Goal: Task Accomplishment & Management: Complete application form

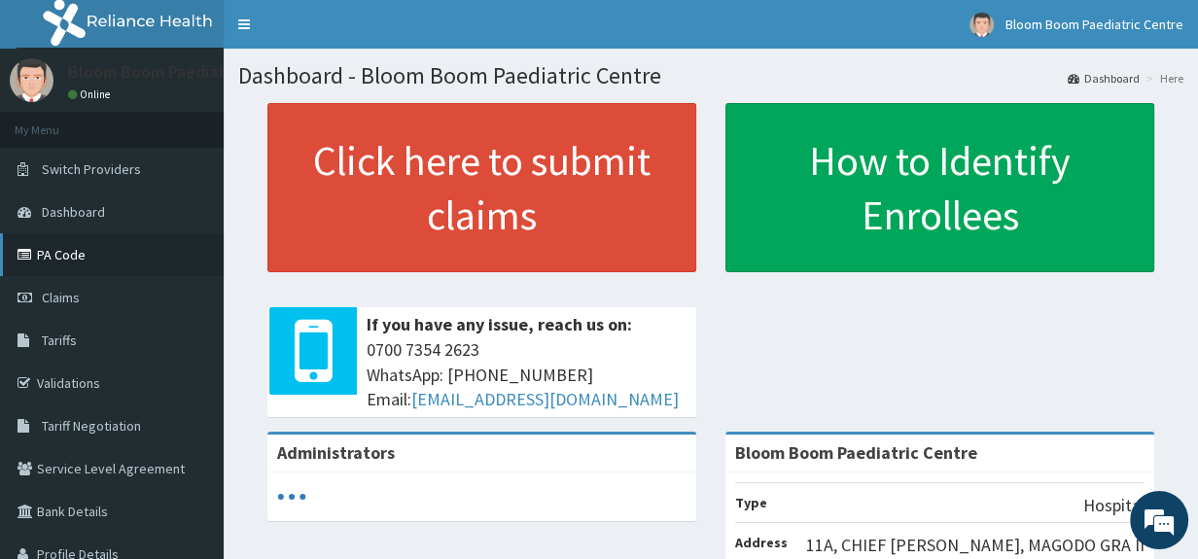
click at [58, 264] on link "PA Code" at bounding box center [112, 254] width 224 height 43
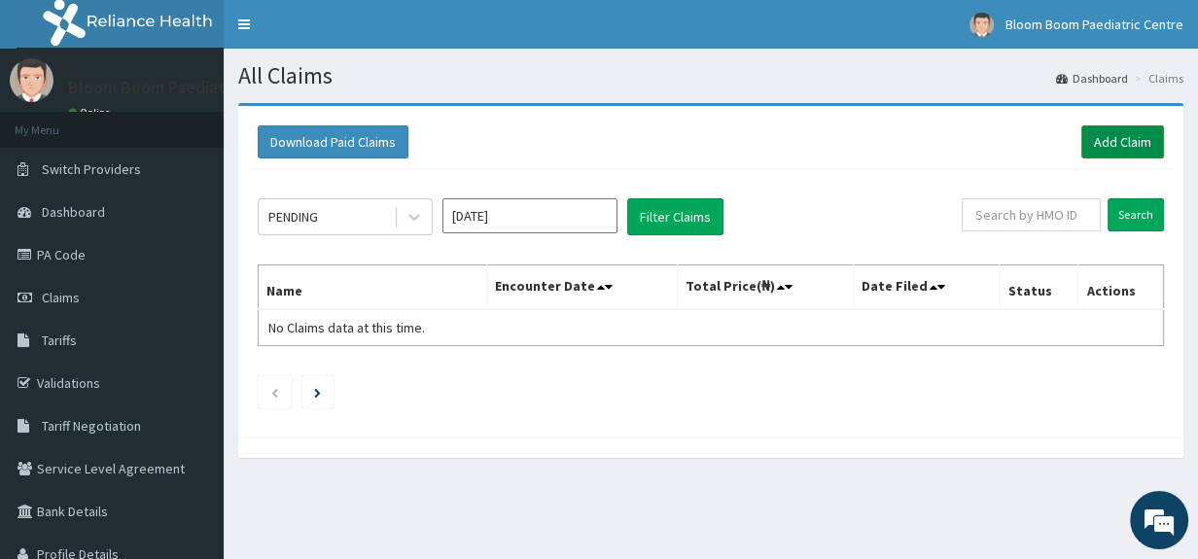
click at [1105, 148] on link "Add Claim" at bounding box center [1123, 141] width 83 height 33
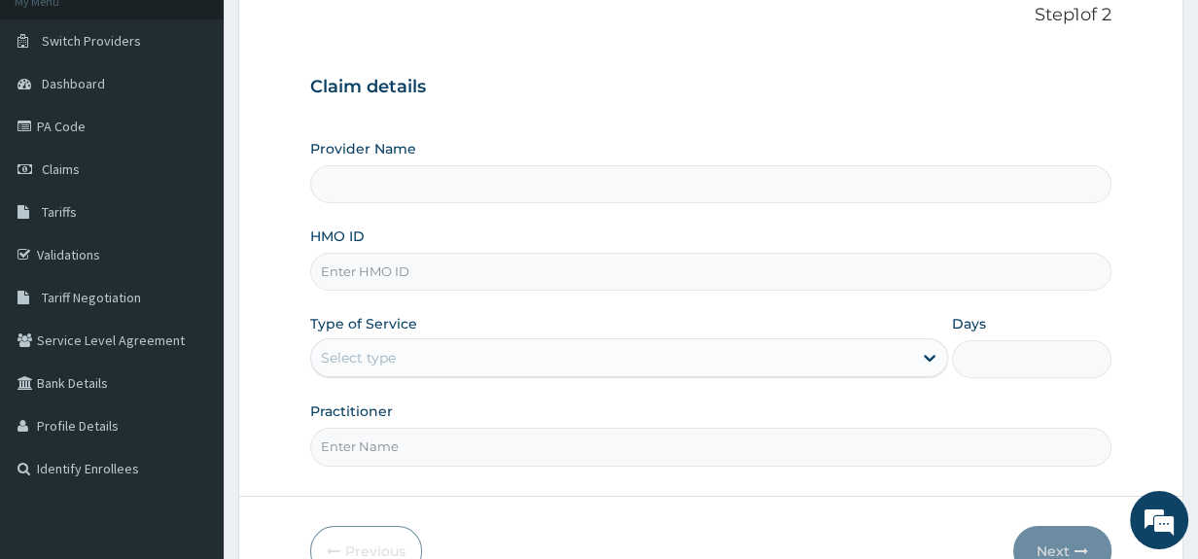
scroll to position [212, 0]
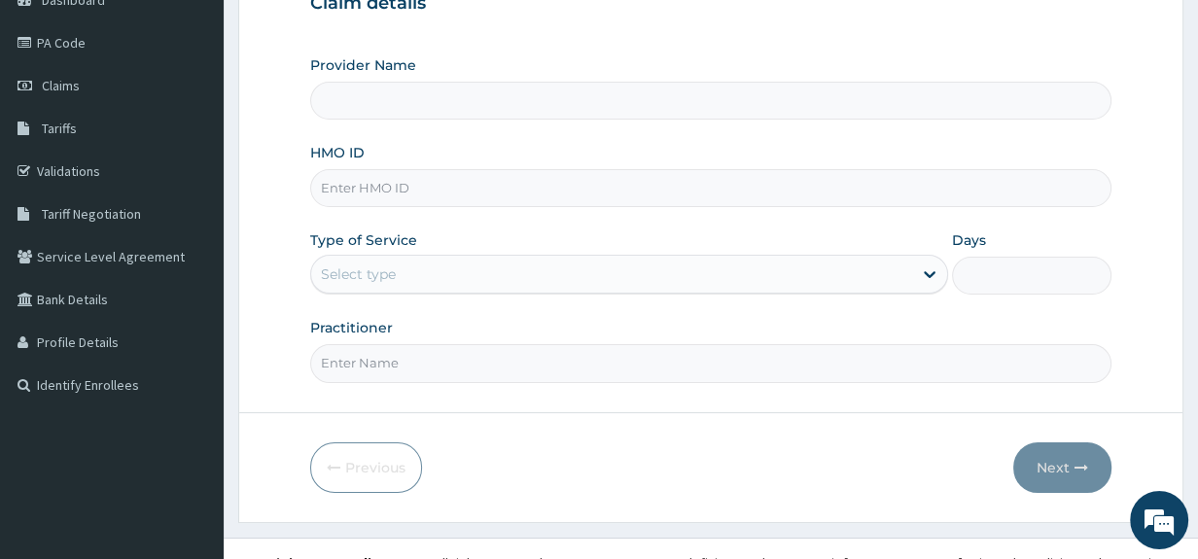
type input "Bloom Boom Paediatric Centre"
click at [455, 195] on input "HMO ID" at bounding box center [711, 188] width 802 height 38
type input "UPC/10003/C"
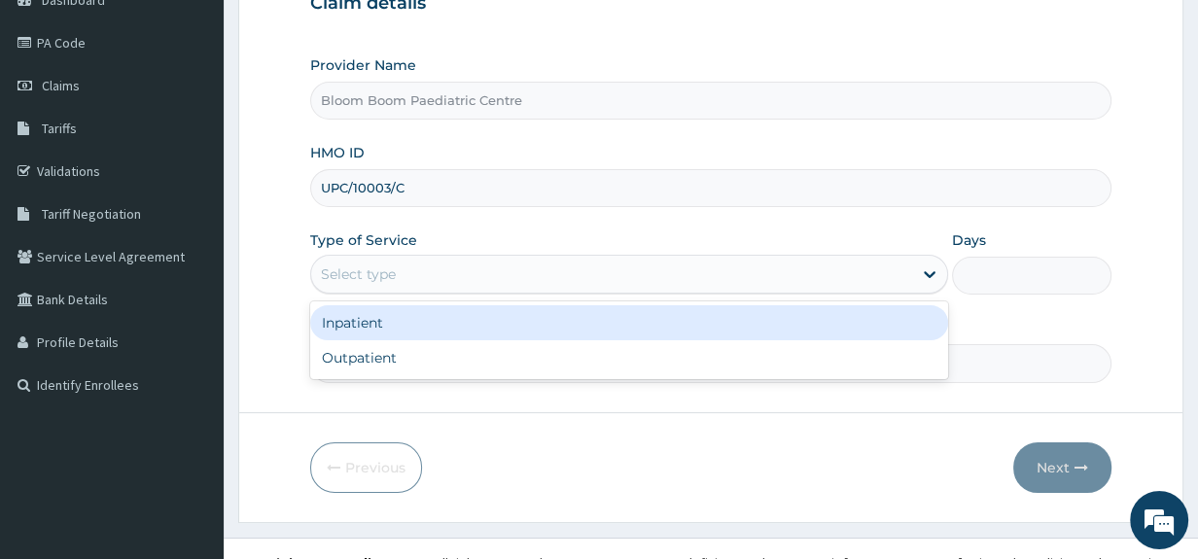
click at [440, 260] on div "Select type" at bounding box center [611, 274] width 601 height 31
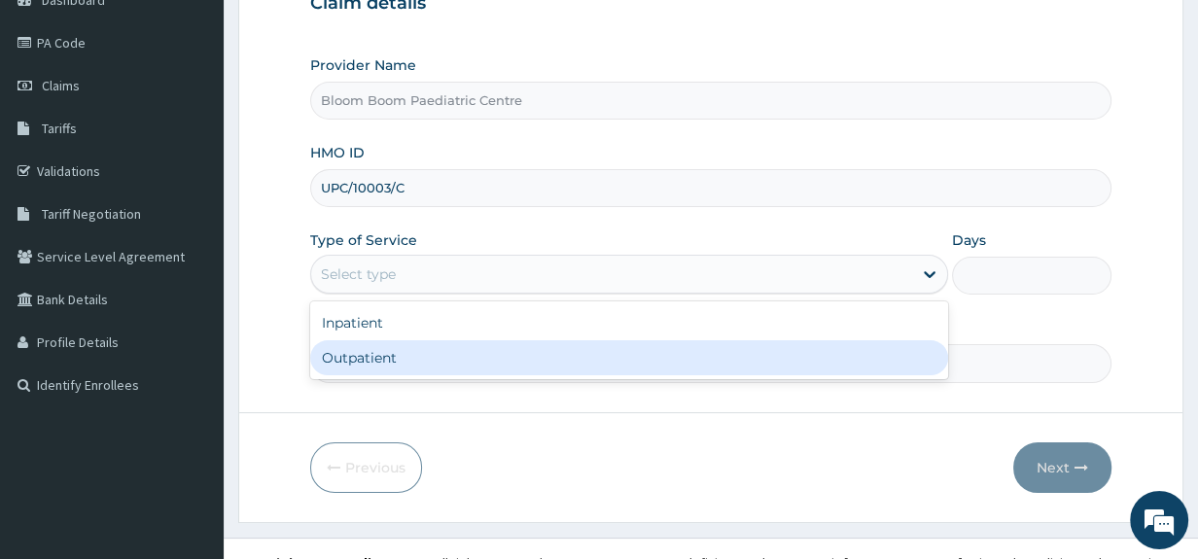
click at [440, 350] on div "Outpatient" at bounding box center [629, 357] width 638 height 35
type input "1"
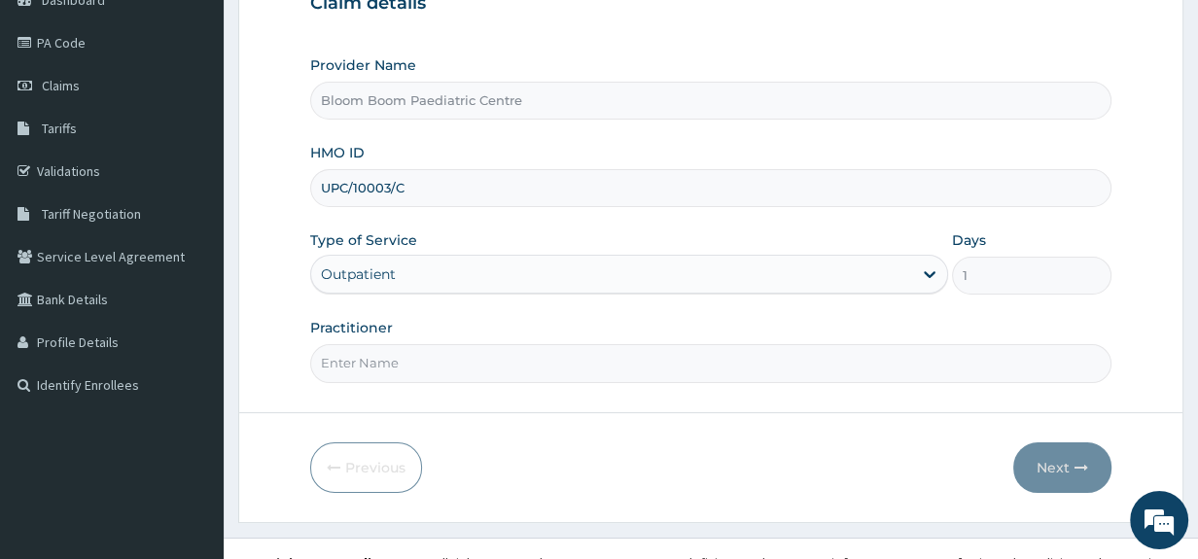
click at [440, 365] on input "Practitioner" at bounding box center [711, 363] width 802 height 38
type input "Dr. Sijuade"
click at [1056, 458] on button "Next" at bounding box center [1062, 468] width 98 height 51
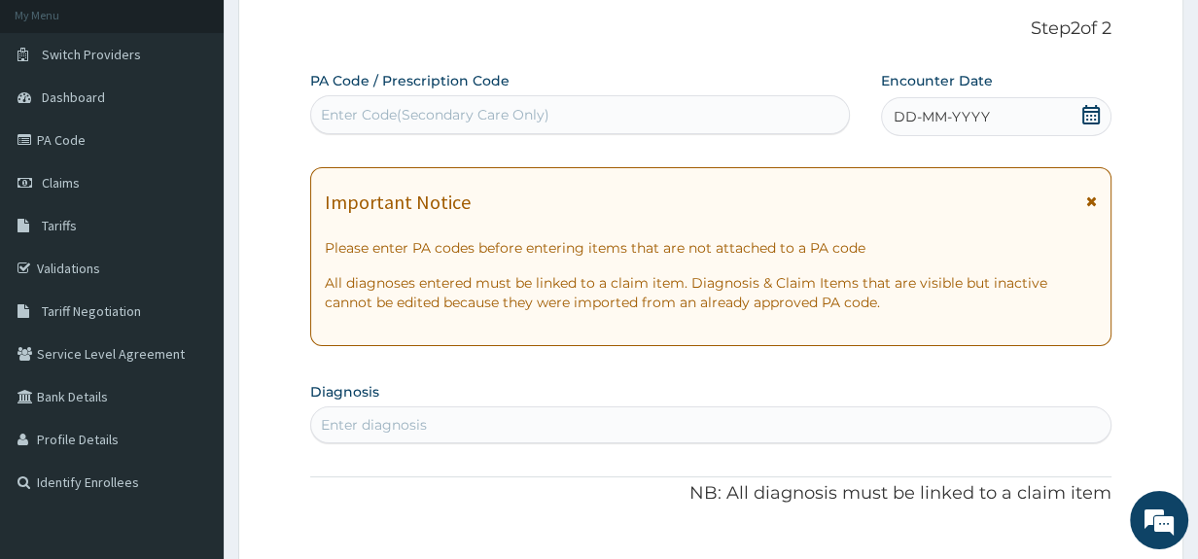
scroll to position [54, 0]
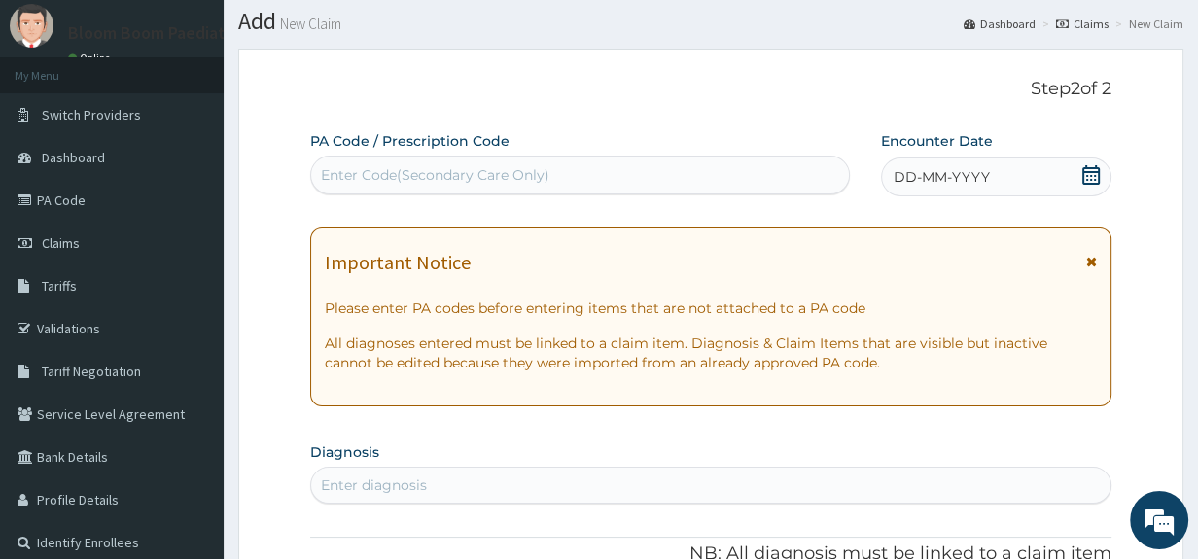
click at [639, 164] on div "Enter Code(Secondary Care Only)" at bounding box center [580, 175] width 538 height 31
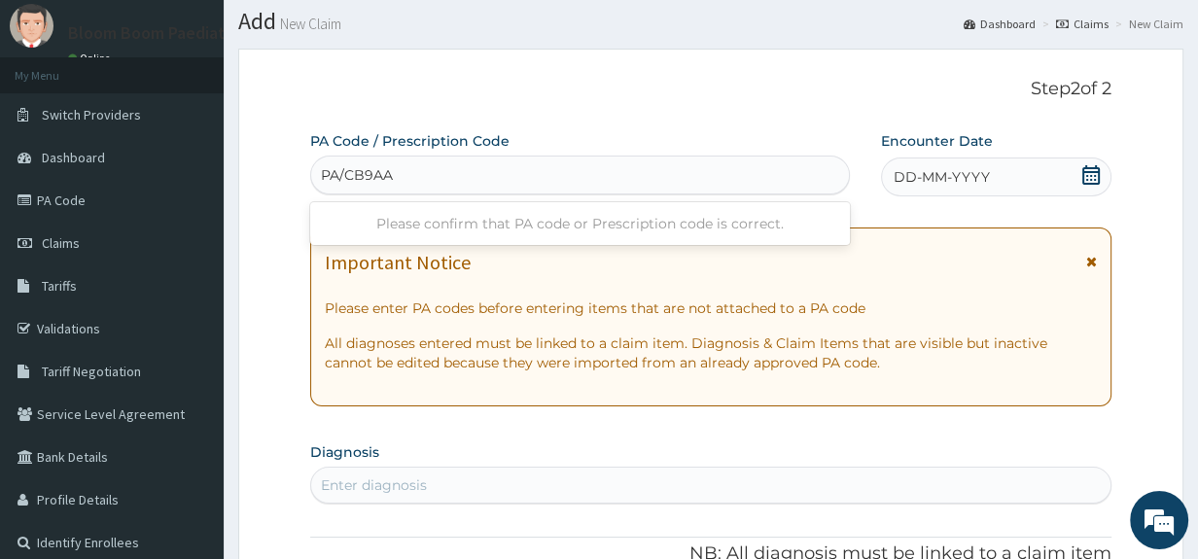
type input "PA/CB9AA7"
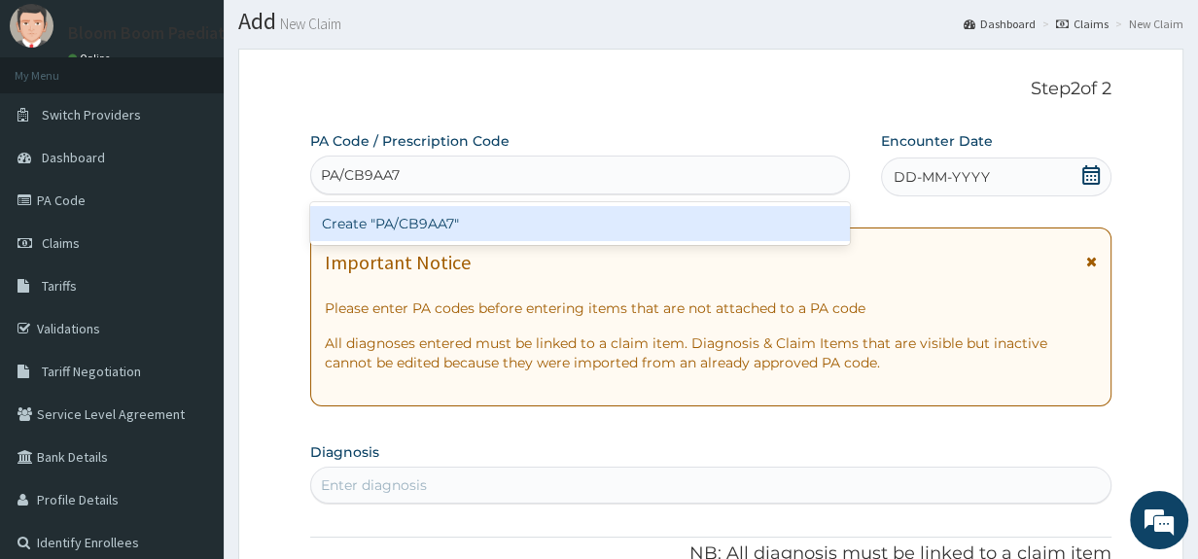
click at [644, 223] on div "Create "PA/CB9AA7"" at bounding box center [580, 223] width 540 height 35
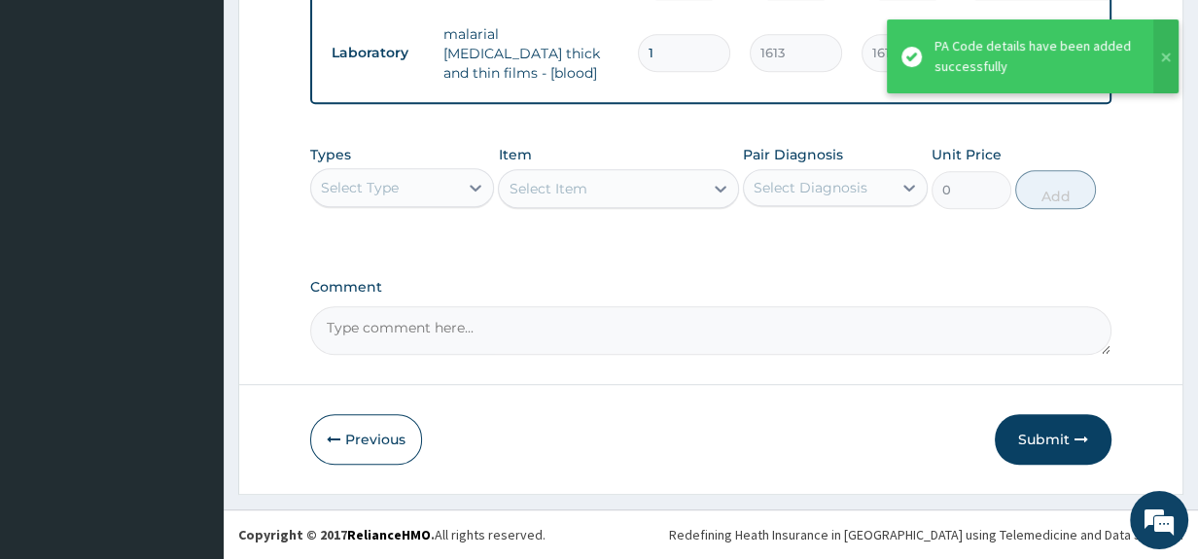
scroll to position [1042, 0]
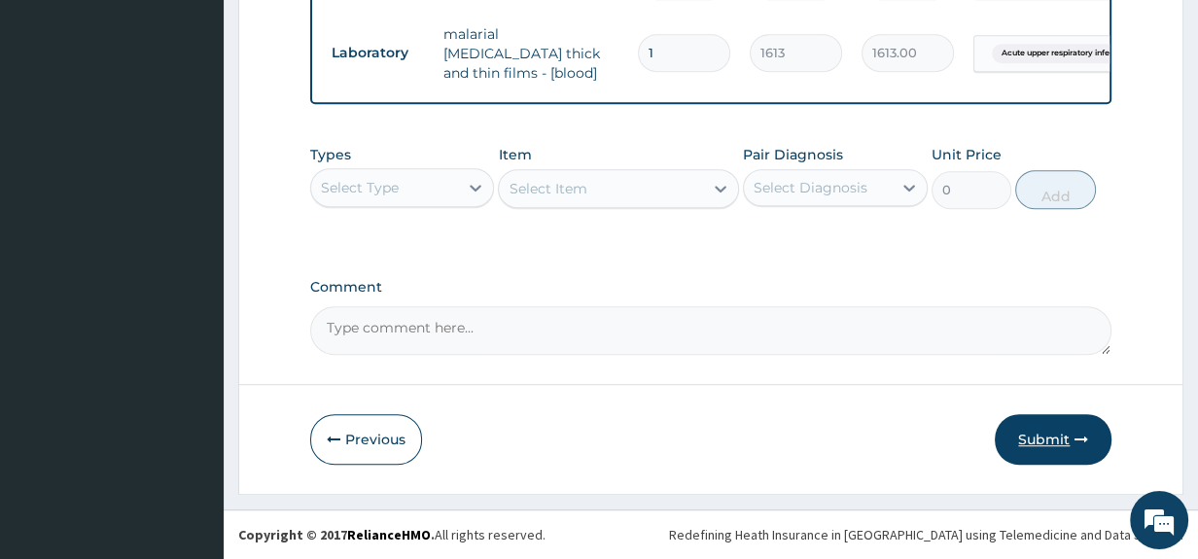
click at [1041, 424] on button "Submit" at bounding box center [1053, 439] width 117 height 51
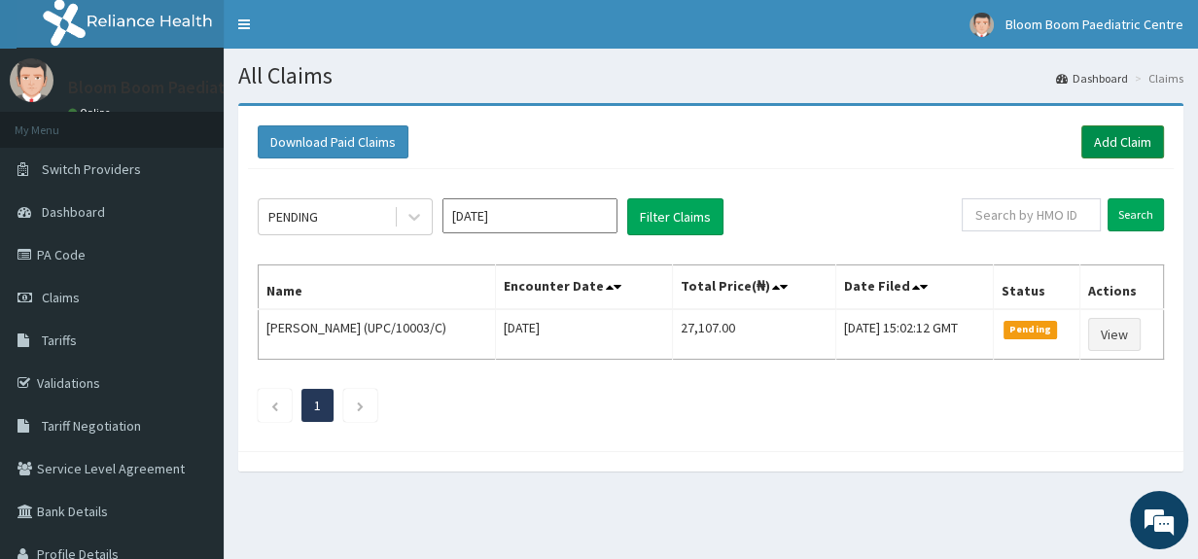
click at [1121, 148] on link "Add Claim" at bounding box center [1123, 141] width 83 height 33
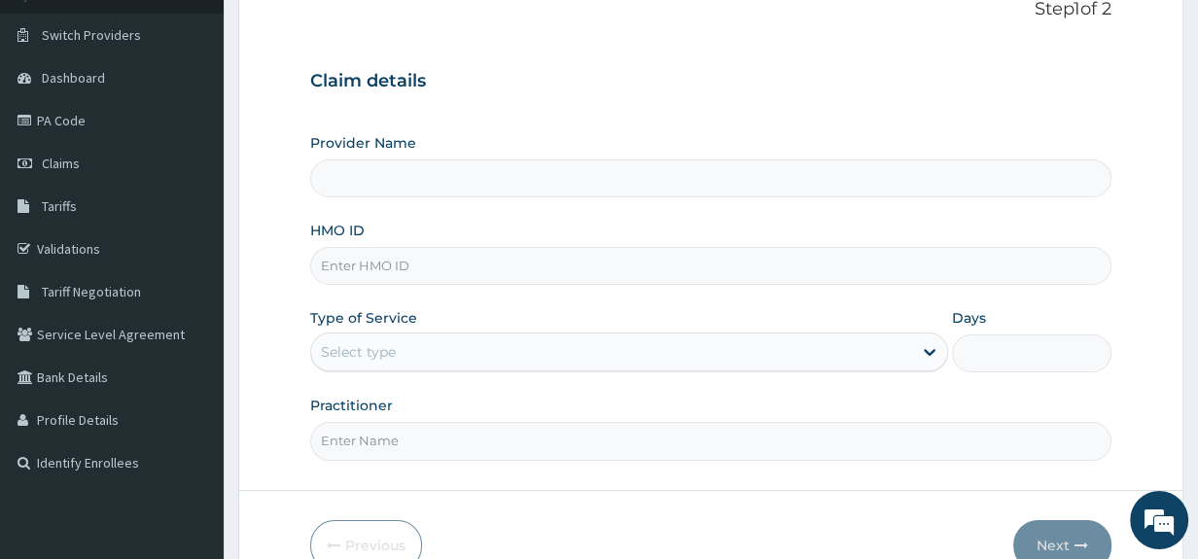
scroll to position [210, 0]
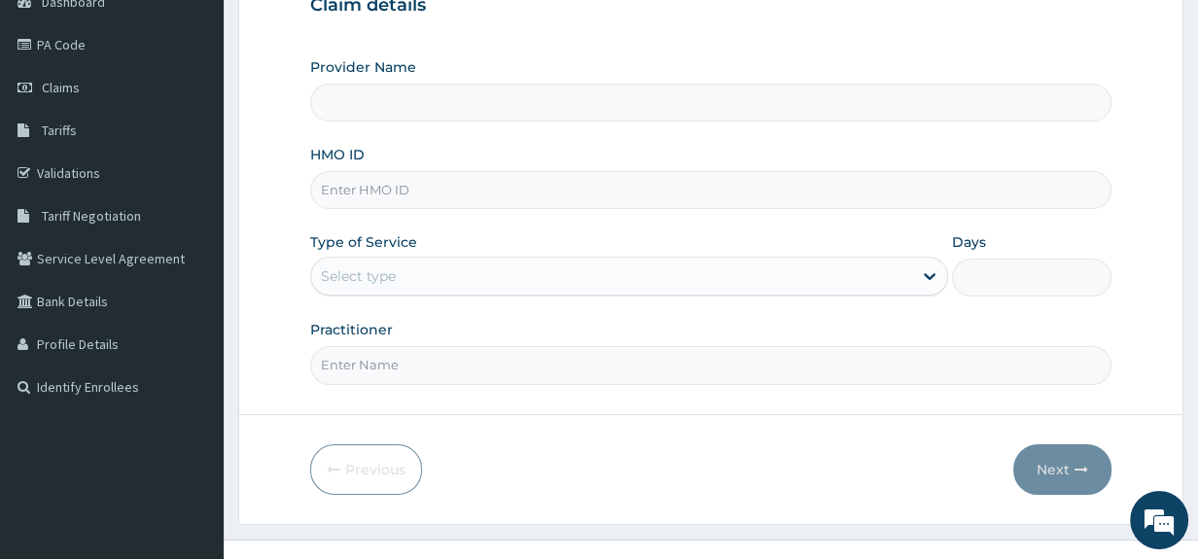
click at [685, 195] on input "HMO ID" at bounding box center [711, 190] width 802 height 38
type input "Bloom Boom Paediatric Centre"
type input "QIP/10011/B"
click at [691, 284] on div "Select type" at bounding box center [611, 276] width 601 height 31
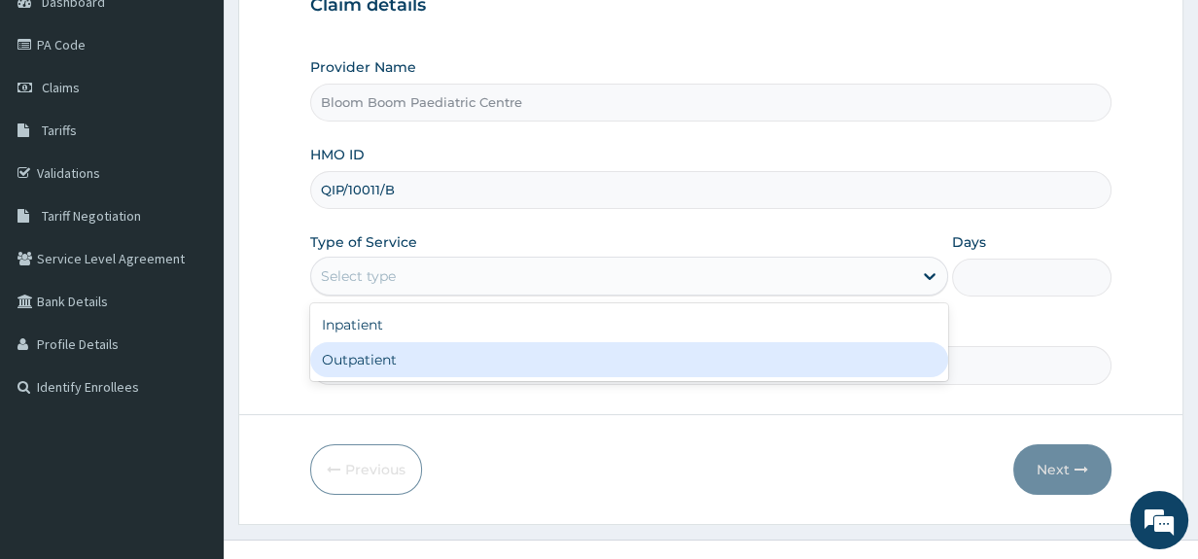
click at [666, 369] on div "Outpatient" at bounding box center [629, 359] width 638 height 35
type input "1"
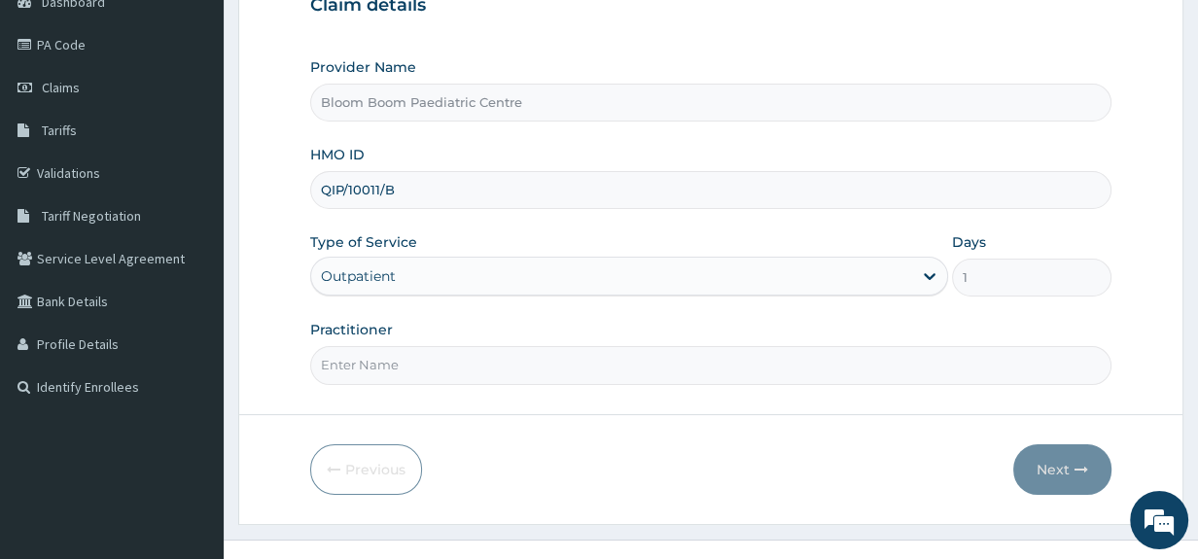
click at [666, 369] on input "Practitioner" at bounding box center [711, 365] width 802 height 38
type input "Dr. Sijuade"
click at [1072, 480] on button "Next" at bounding box center [1062, 469] width 98 height 51
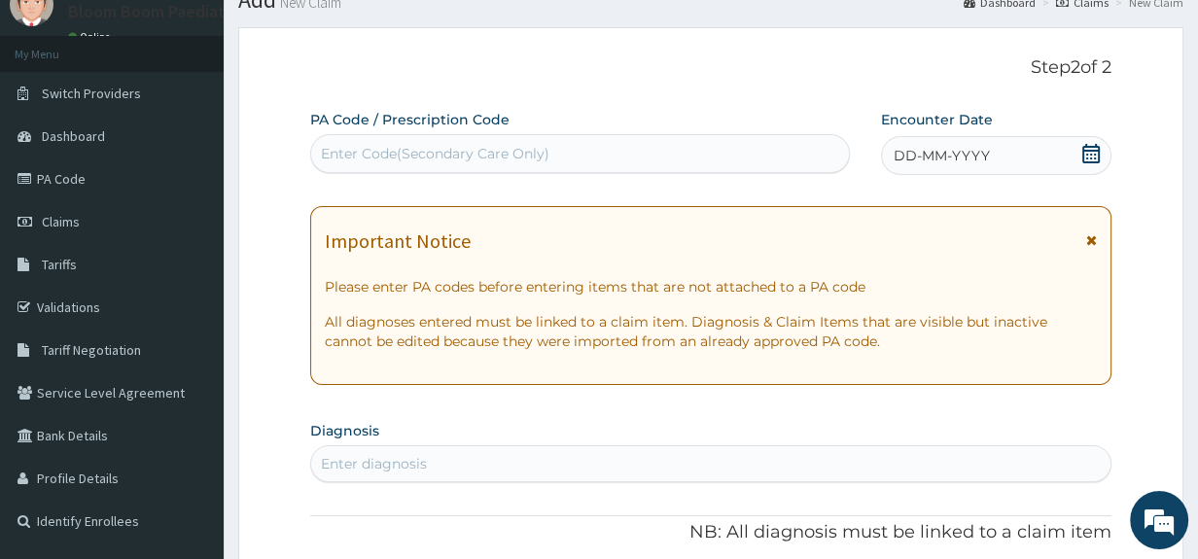
scroll to position [29, 0]
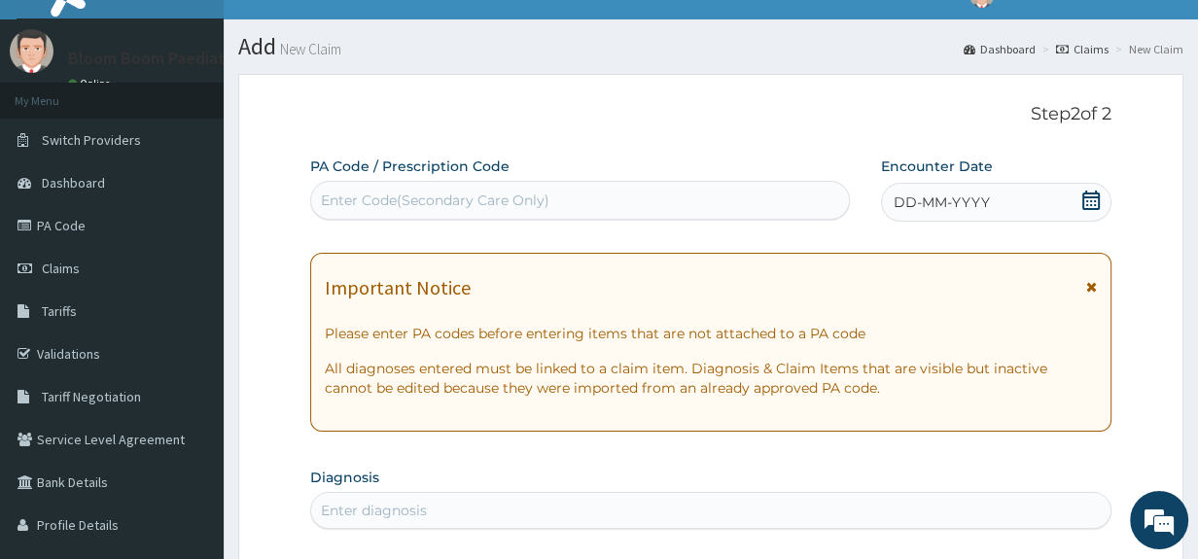
click at [592, 198] on div "Enter Code(Secondary Care Only)" at bounding box center [580, 200] width 538 height 31
type input "PA/BB9A46"
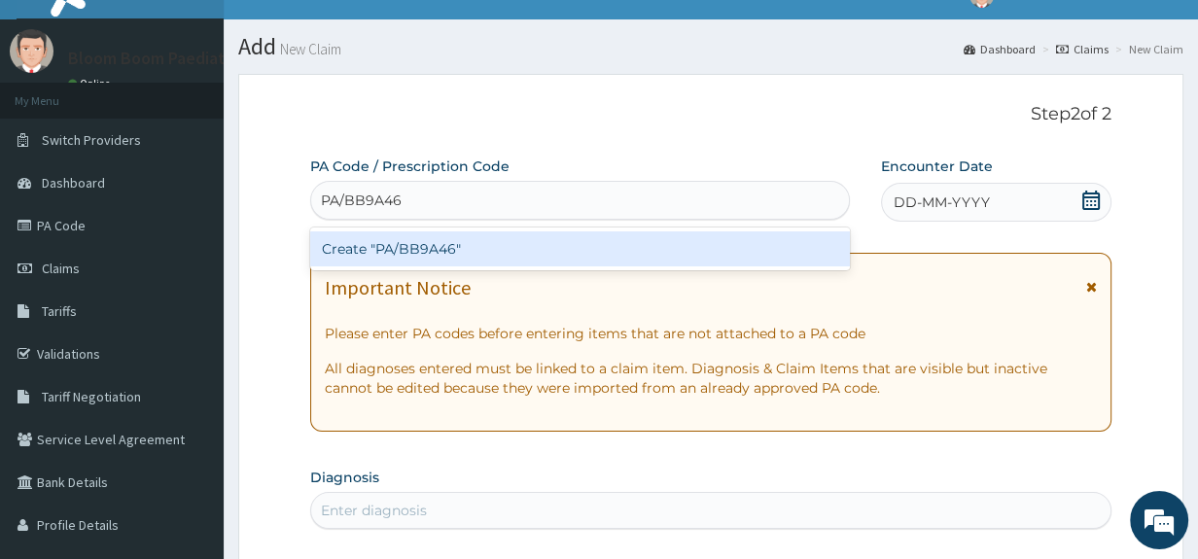
click at [594, 253] on div "Create "PA/BB9A46"" at bounding box center [580, 248] width 540 height 35
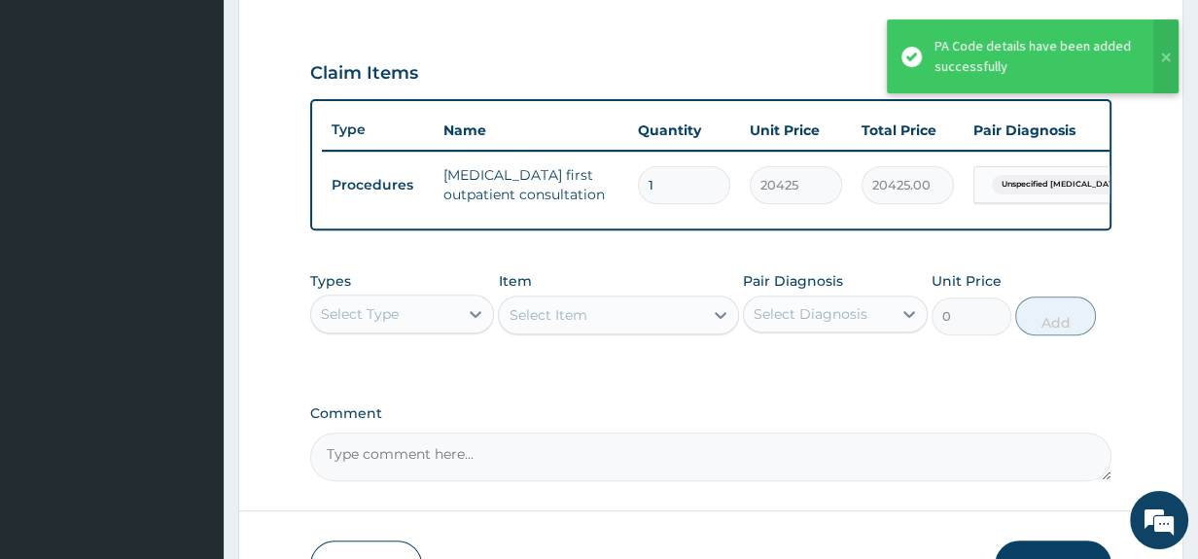
scroll to position [756, 0]
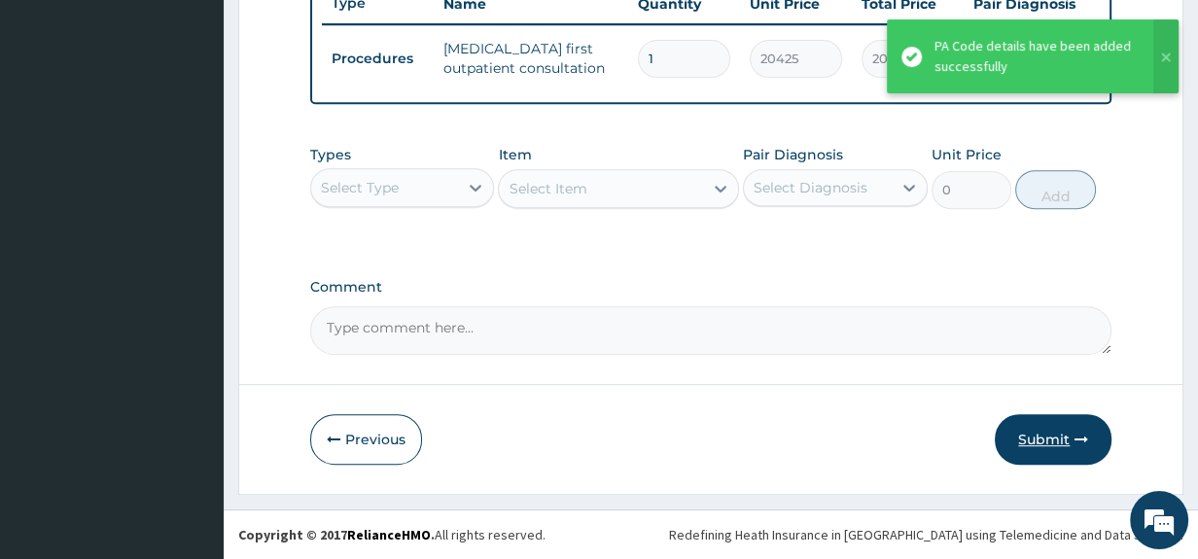
click at [1021, 443] on button "Submit" at bounding box center [1053, 439] width 117 height 51
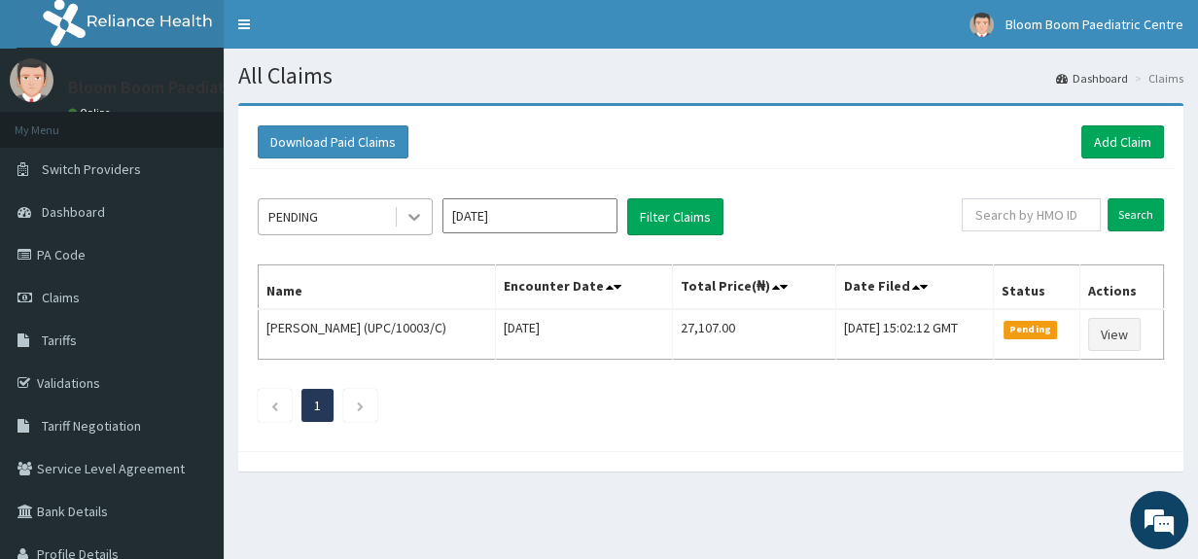
click at [412, 204] on div at bounding box center [414, 216] width 35 height 35
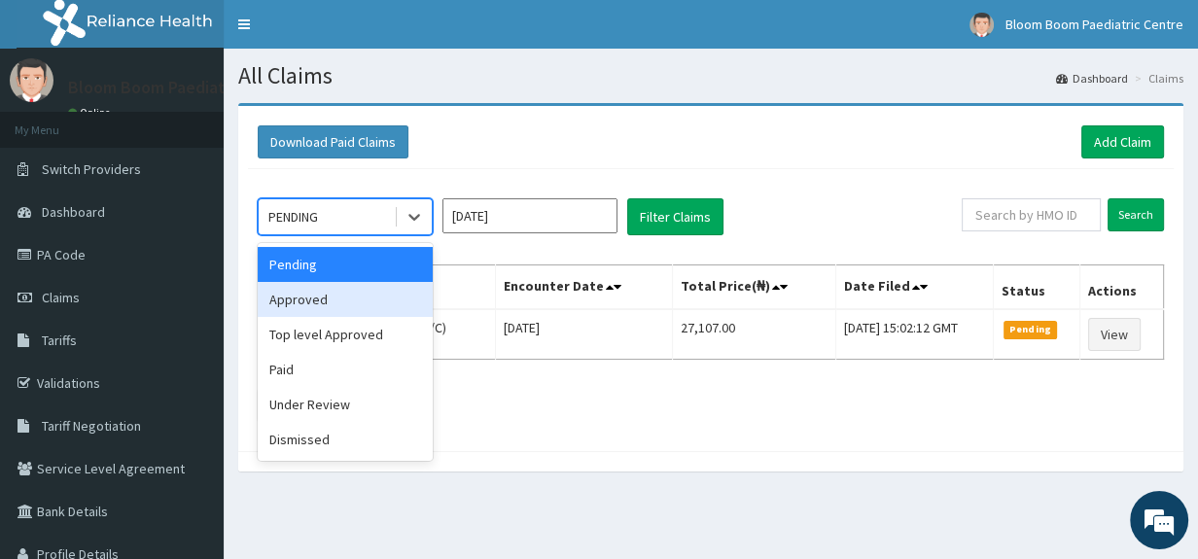
click at [391, 288] on div "Approved" at bounding box center [345, 299] width 175 height 35
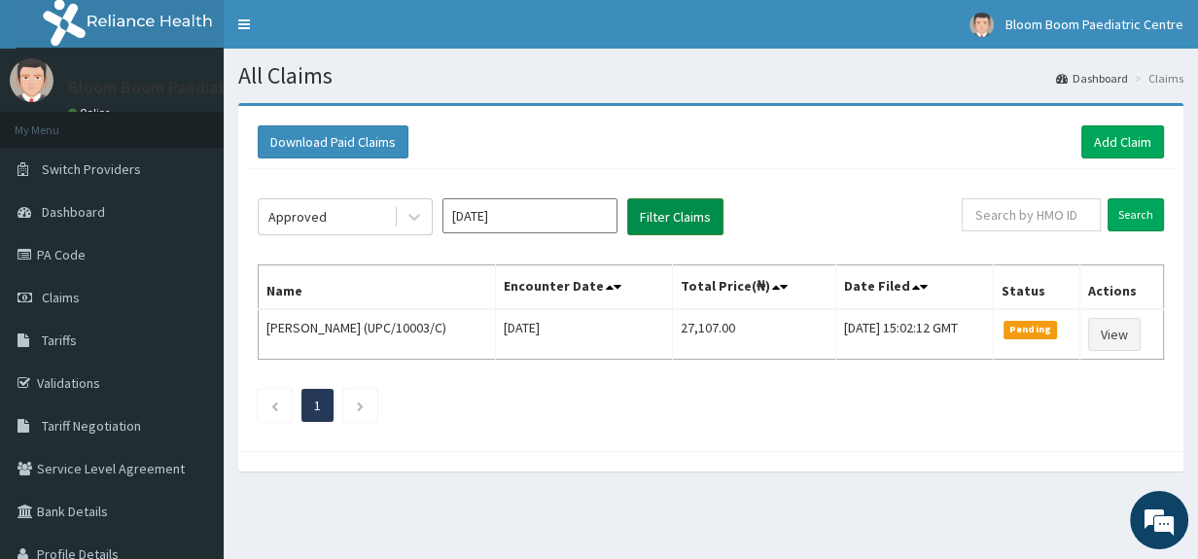
click at [669, 221] on button "Filter Claims" at bounding box center [675, 216] width 96 height 37
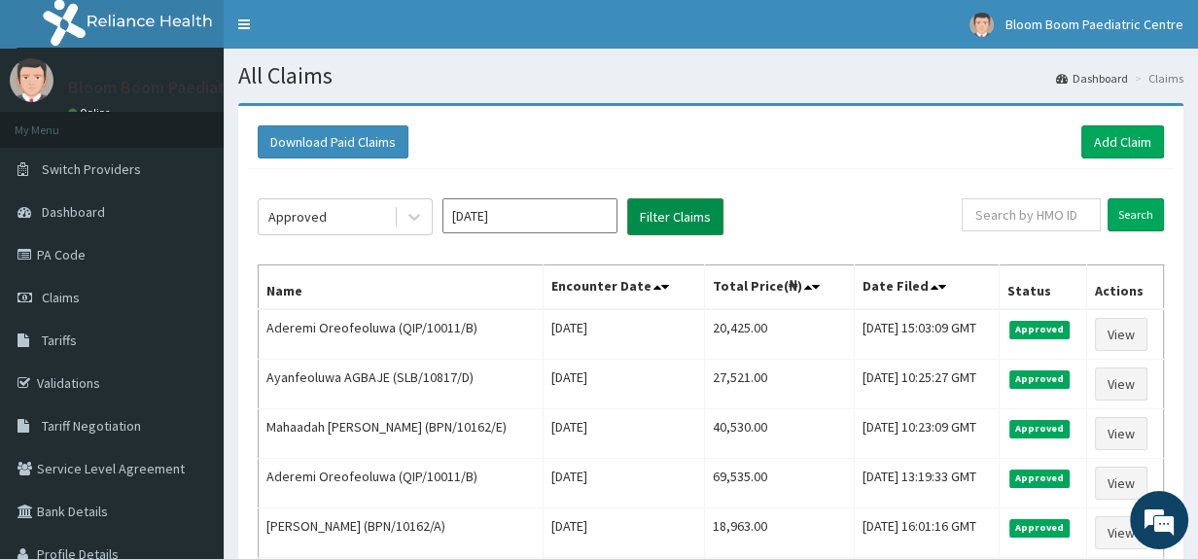
click at [669, 221] on button "Filter Claims" at bounding box center [675, 216] width 96 height 37
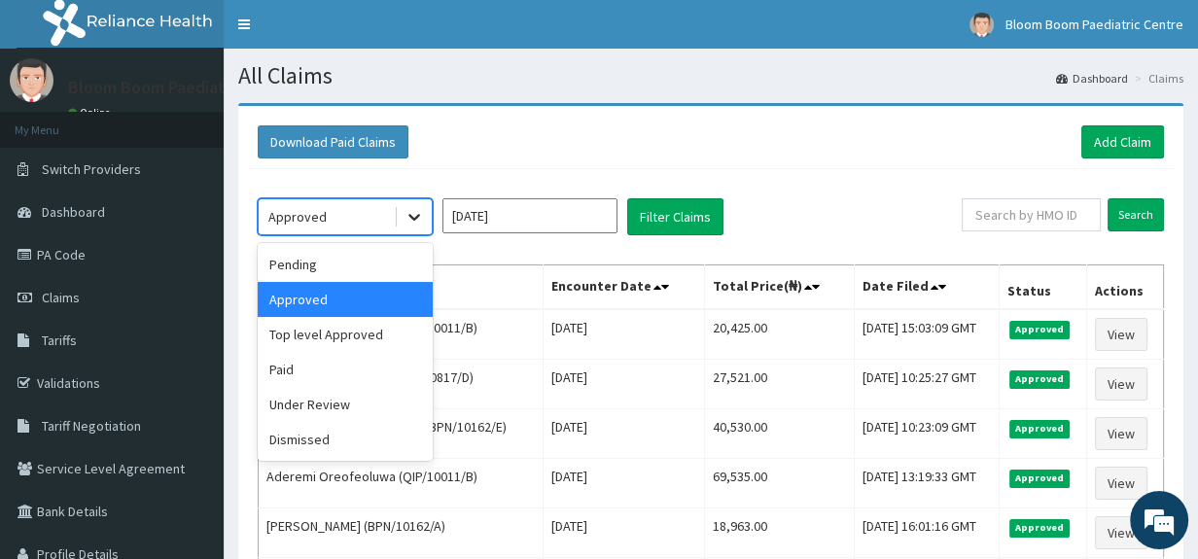
click at [412, 213] on icon at bounding box center [414, 216] width 19 height 19
click at [381, 378] on div "Paid" at bounding box center [345, 369] width 175 height 35
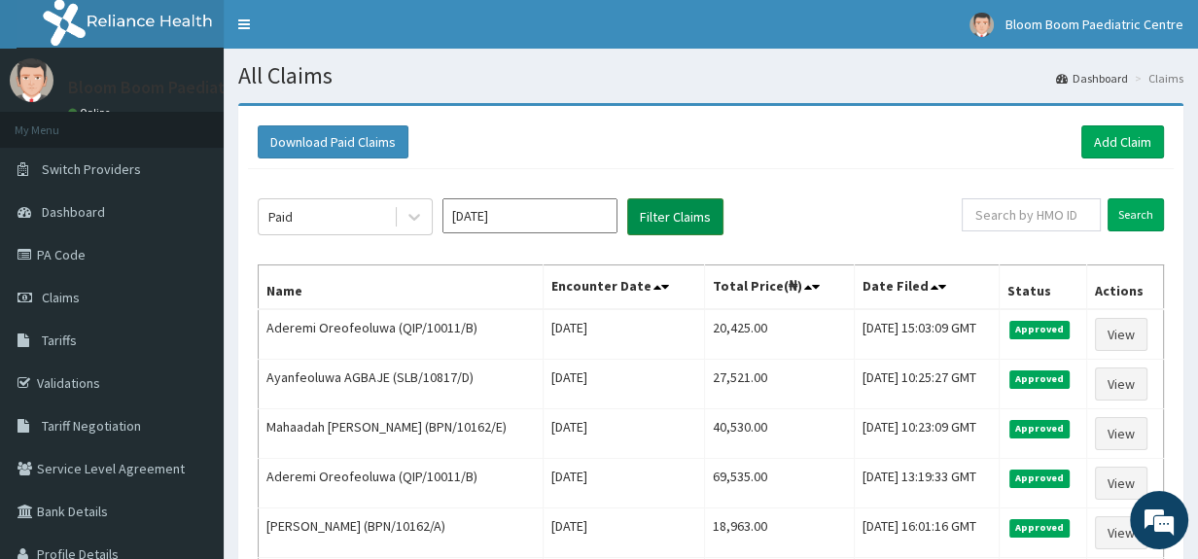
click at [666, 211] on button "Filter Claims" at bounding box center [675, 216] width 96 height 37
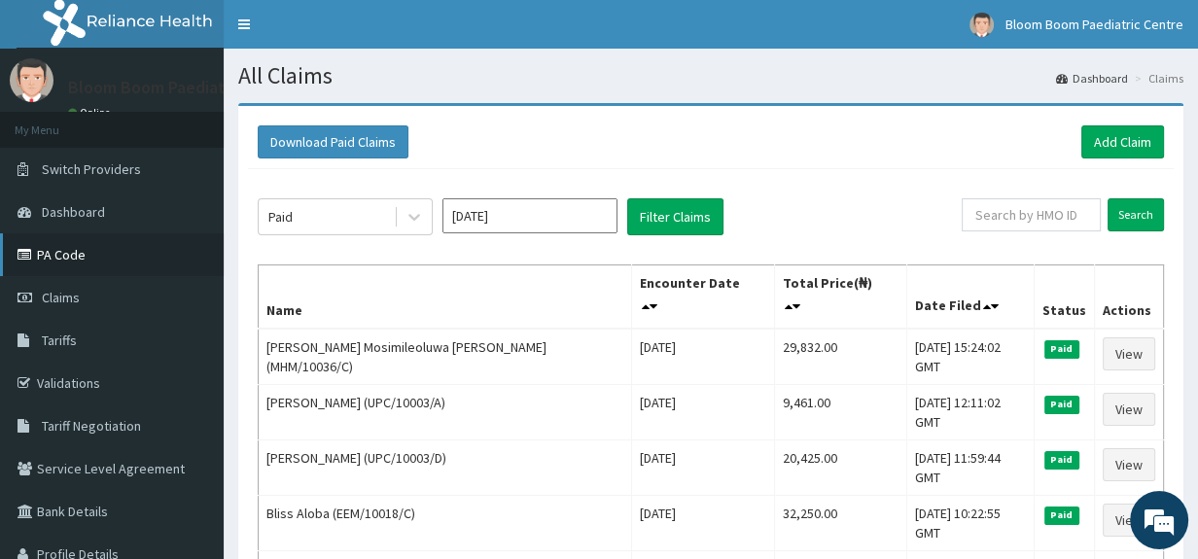
click at [153, 242] on link "PA Code" at bounding box center [112, 254] width 224 height 43
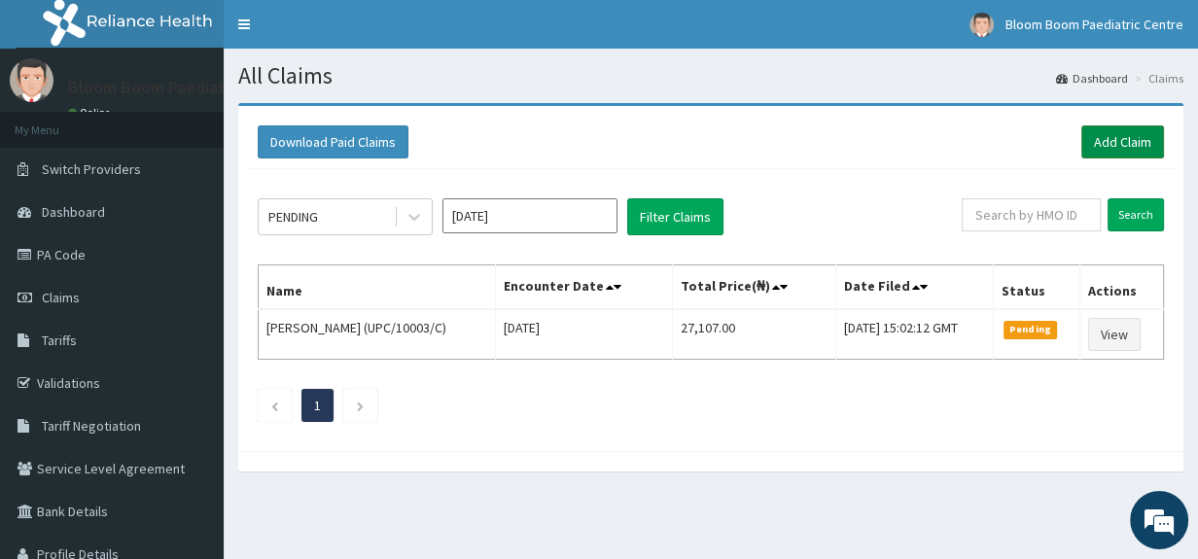
click at [1146, 138] on link "Add Claim" at bounding box center [1123, 141] width 83 height 33
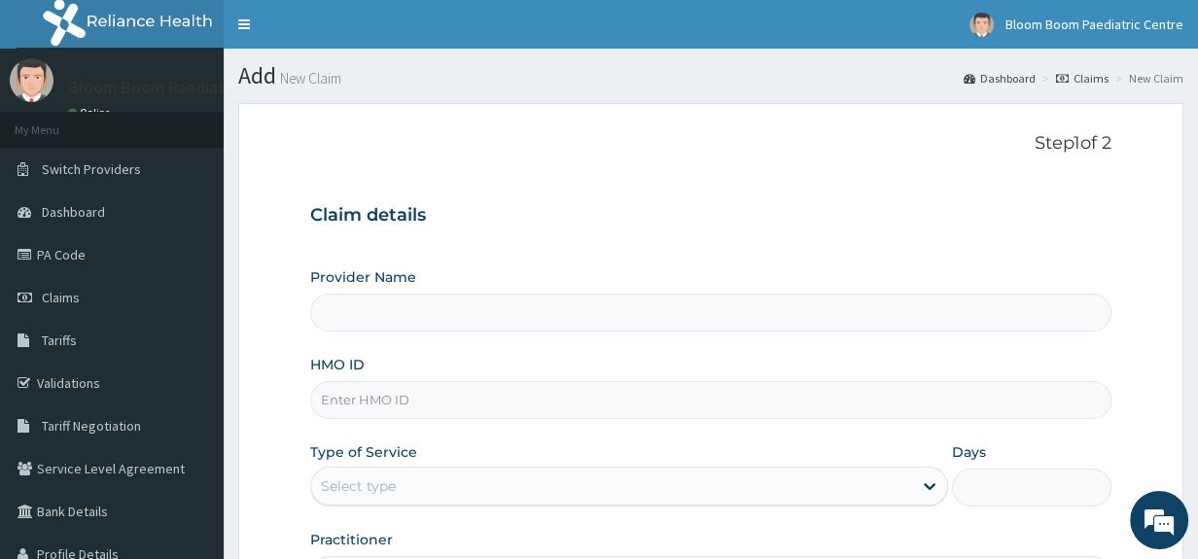
click at [601, 383] on input "HMO ID" at bounding box center [711, 400] width 802 height 38
type input "Bloom Boom Paediatric Centre"
type input "s"
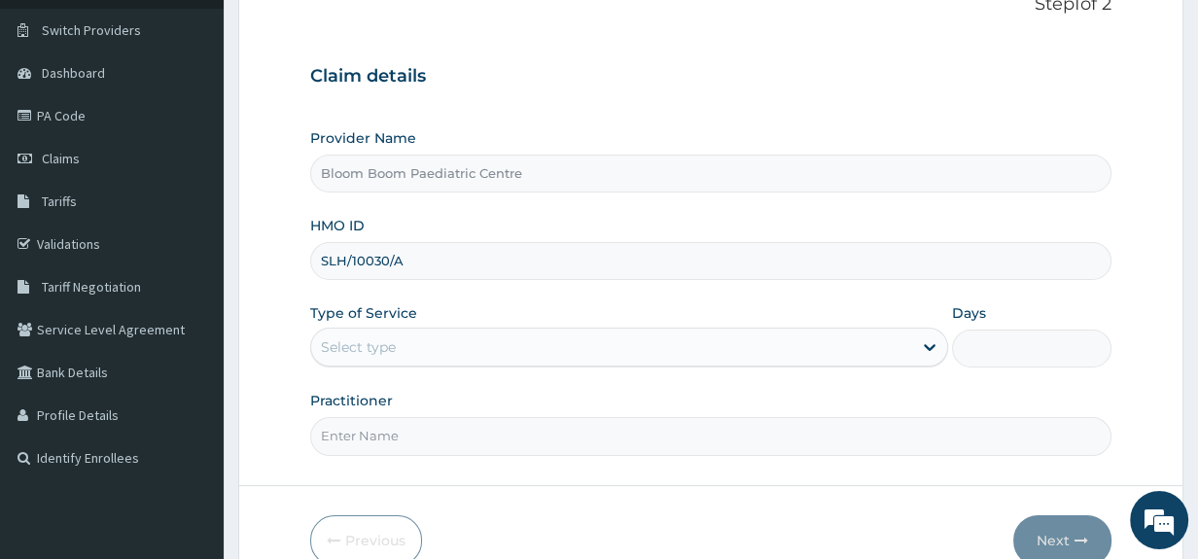
scroll to position [141, 0]
type input "SLH/10030/A"
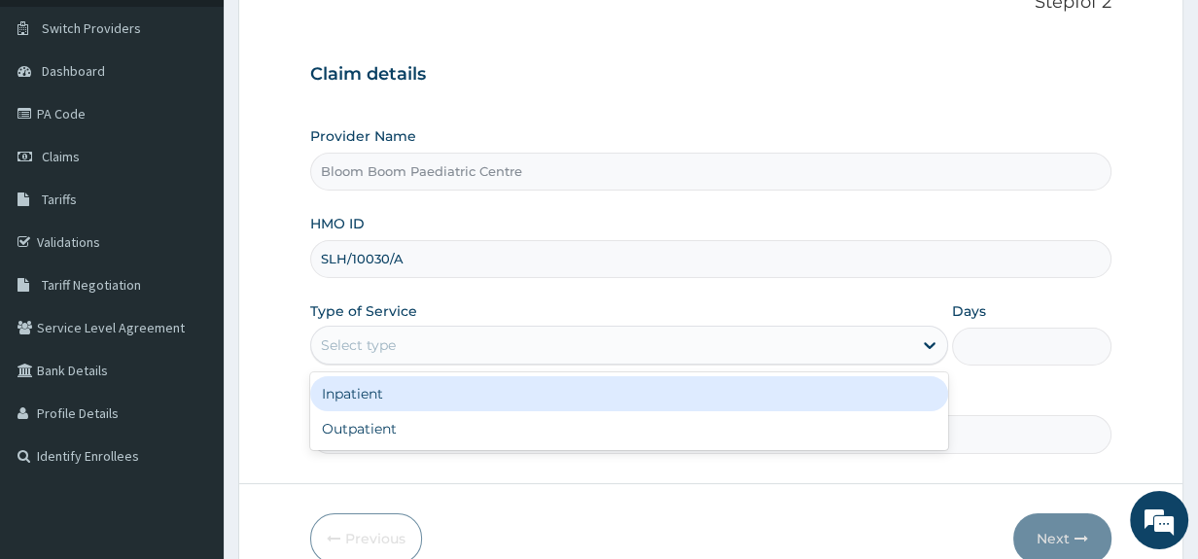
click at [610, 331] on div "Select type" at bounding box center [611, 345] width 601 height 31
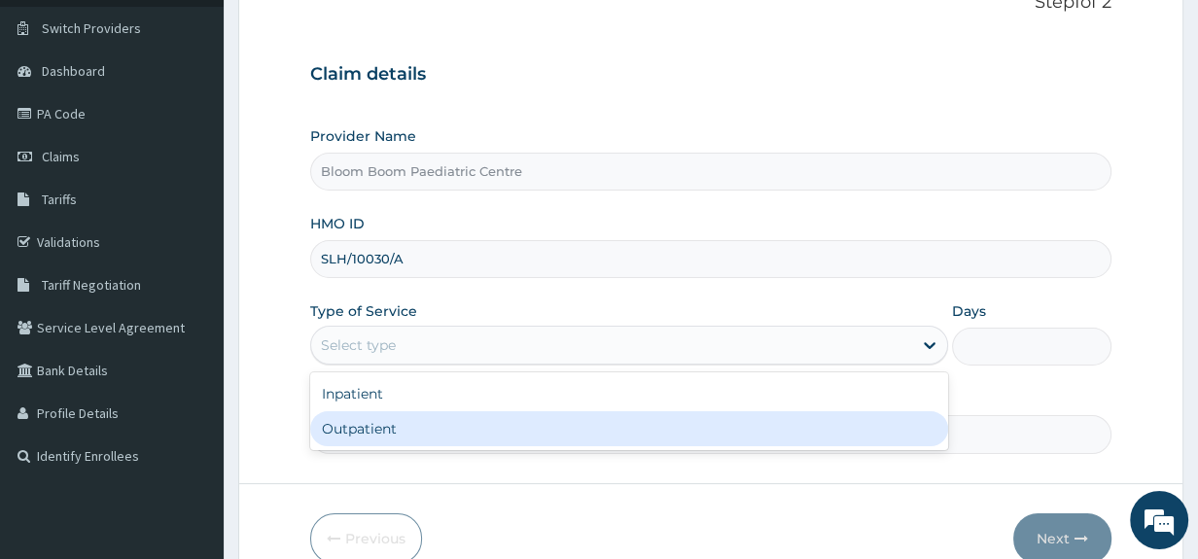
click at [610, 423] on div "Outpatient" at bounding box center [629, 428] width 638 height 35
type input "1"
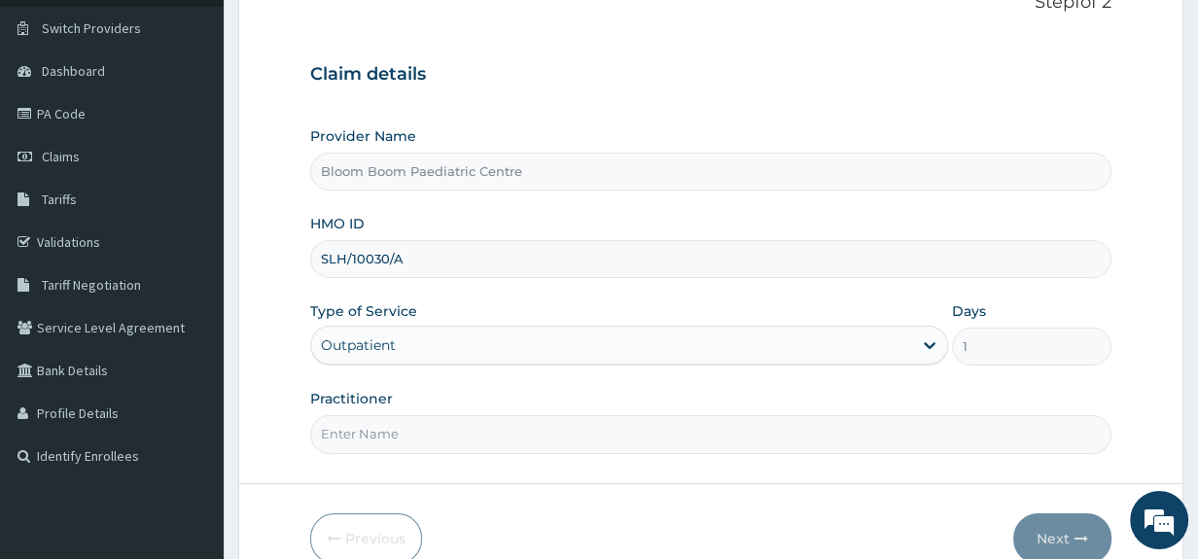
click at [610, 423] on input "Practitioner" at bounding box center [711, 434] width 802 height 38
type input "DR ONIMOTO"
click at [1043, 522] on button "Next" at bounding box center [1062, 539] width 98 height 51
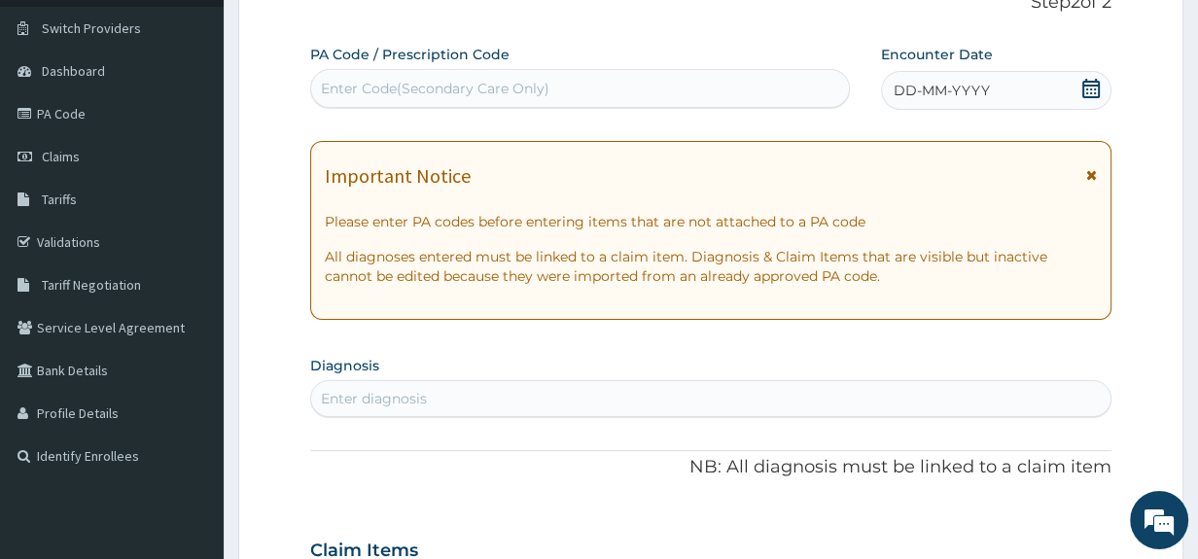
click at [495, 79] on div "Enter Code(Secondary Care Only)" at bounding box center [435, 88] width 229 height 19
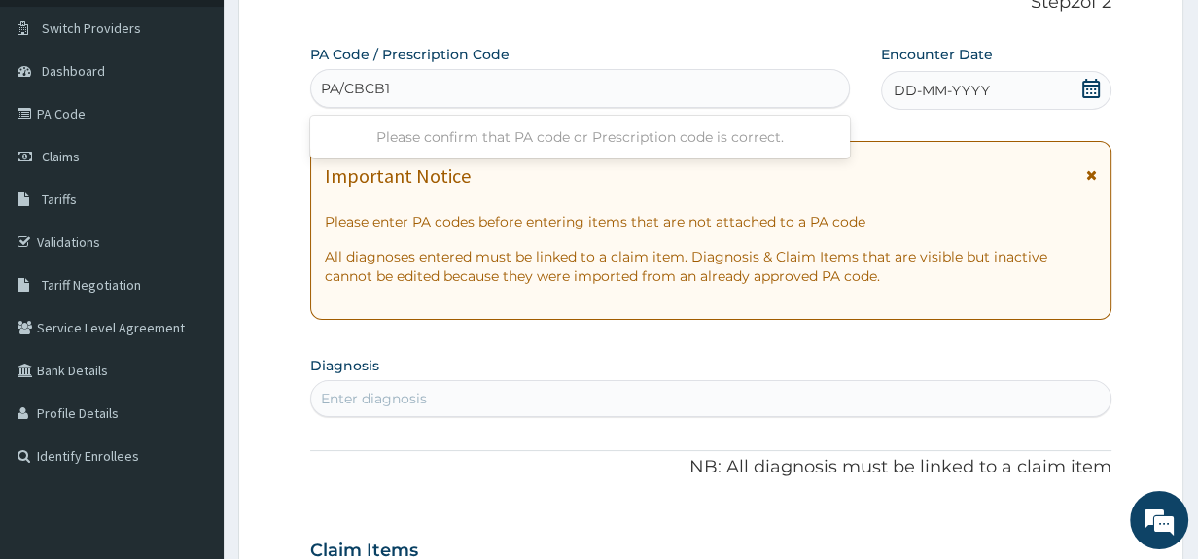
type input "PA/CBCB15"
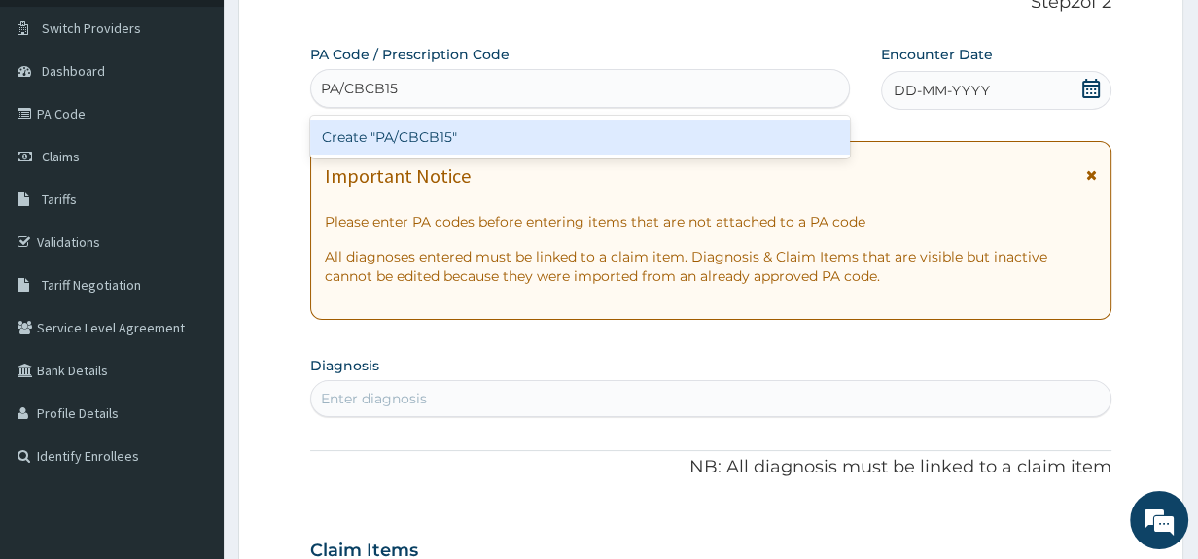
click at [511, 135] on div "Create "PA/CBCB15"" at bounding box center [580, 137] width 540 height 35
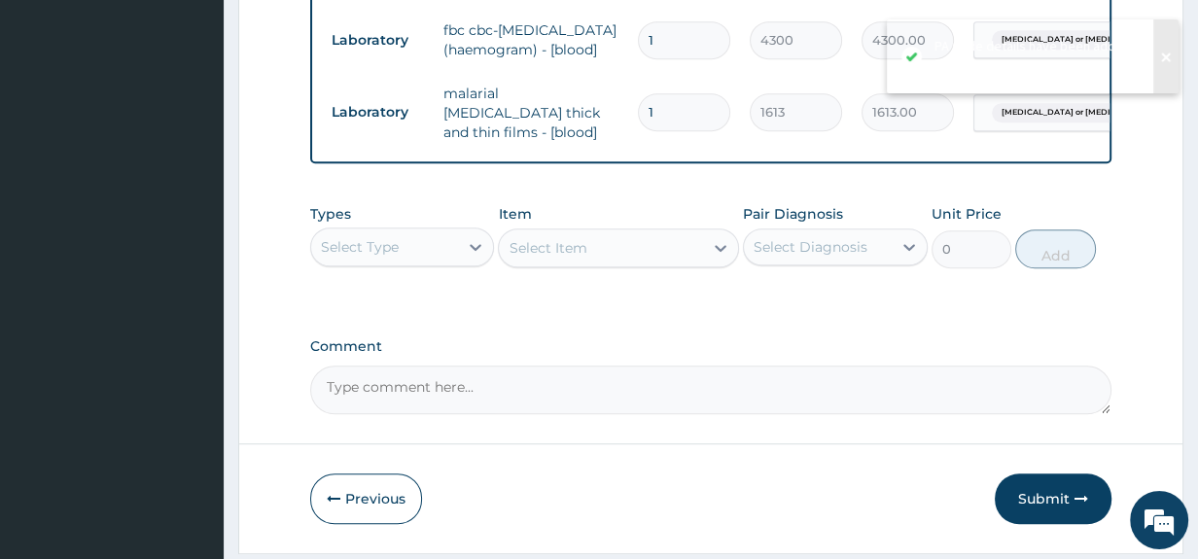
scroll to position [1110, 0]
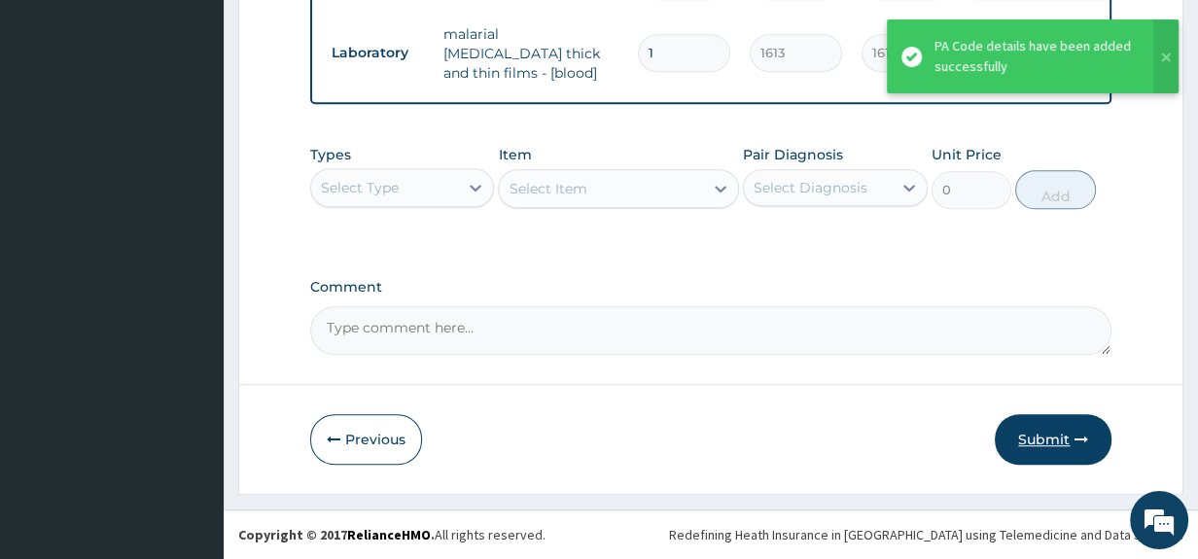
click at [1034, 426] on button "Submit" at bounding box center [1053, 439] width 117 height 51
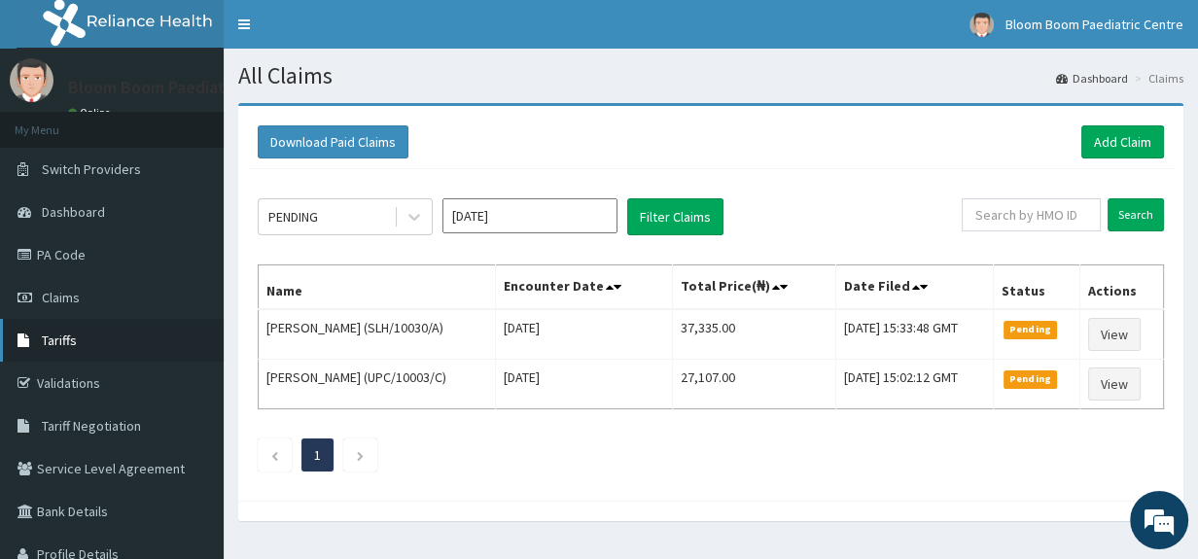
click at [97, 337] on link "Tariffs" at bounding box center [112, 340] width 224 height 43
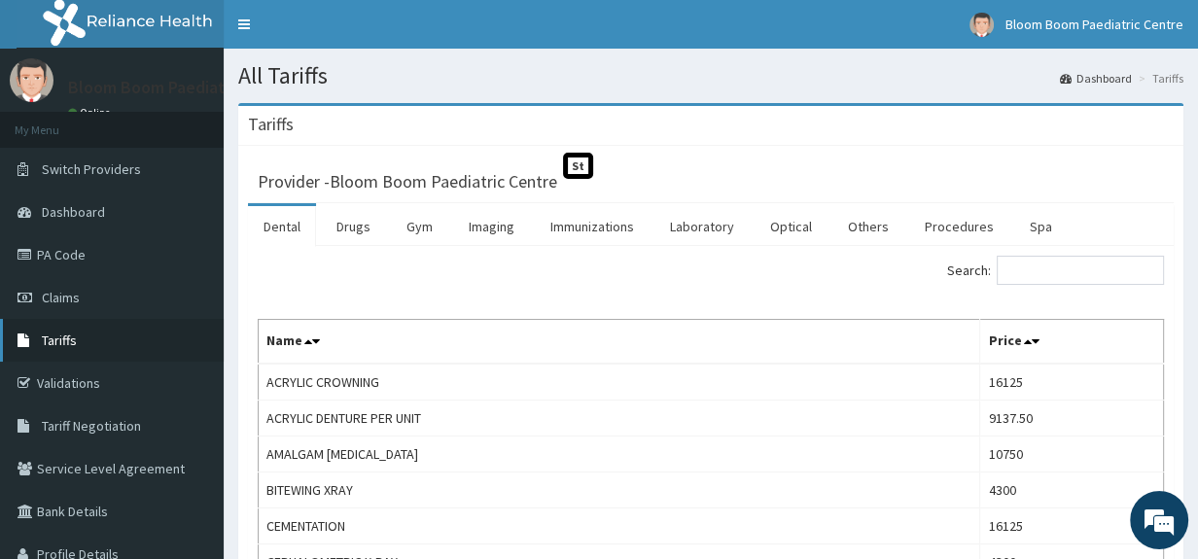
drag, startPoint x: 0, startPoint y: 0, endPoint x: 97, endPoint y: 337, distance: 350.3
click at [97, 337] on link "Tariffs" at bounding box center [112, 340] width 224 height 43
click at [35, 362] on link "Validations" at bounding box center [112, 383] width 224 height 43
click at [1075, 271] on input "Search:" at bounding box center [1080, 270] width 167 height 29
click at [343, 228] on link "Drugs" at bounding box center [353, 226] width 65 height 41
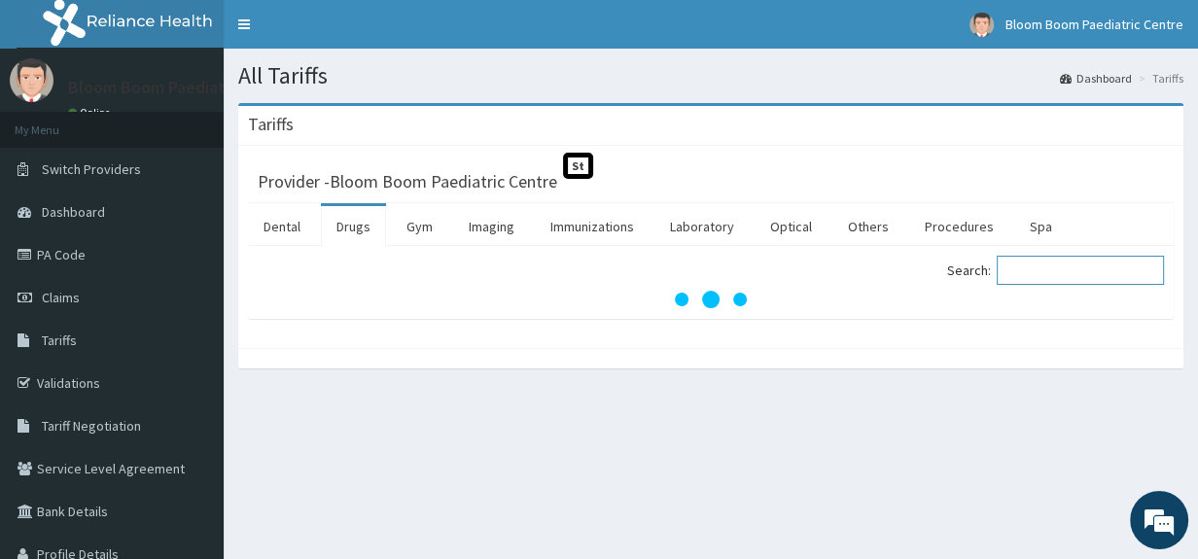
click at [1074, 268] on input "Search:" at bounding box center [1080, 270] width 167 height 29
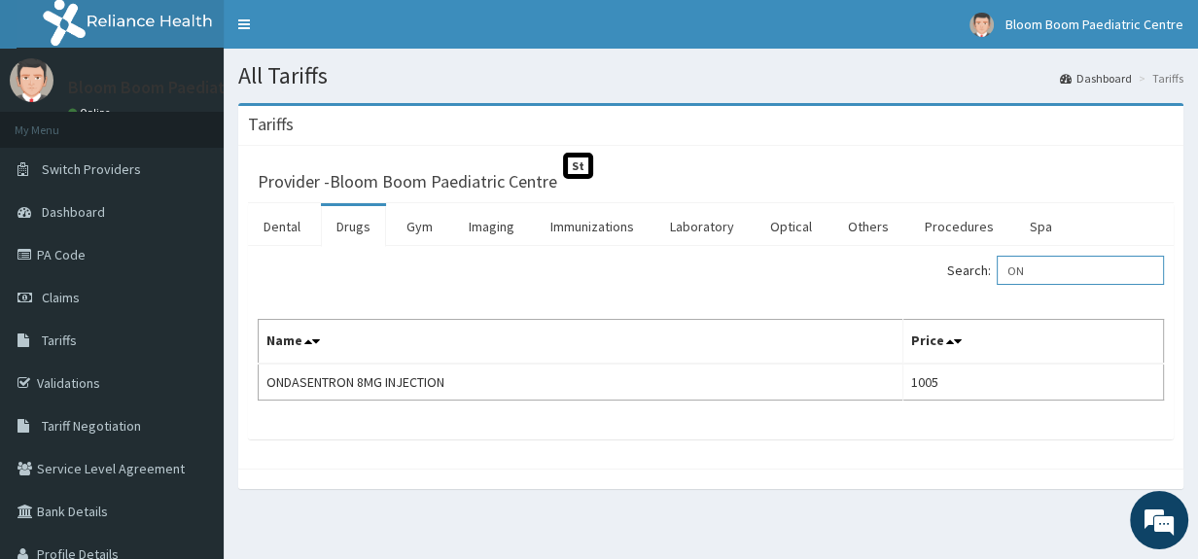
type input "O"
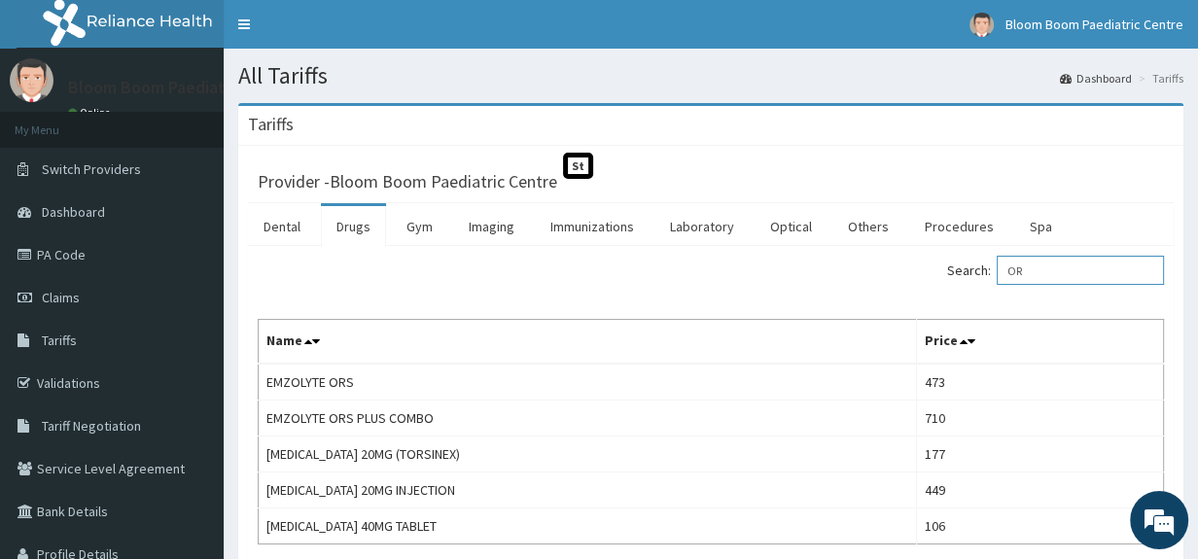
type input "O"
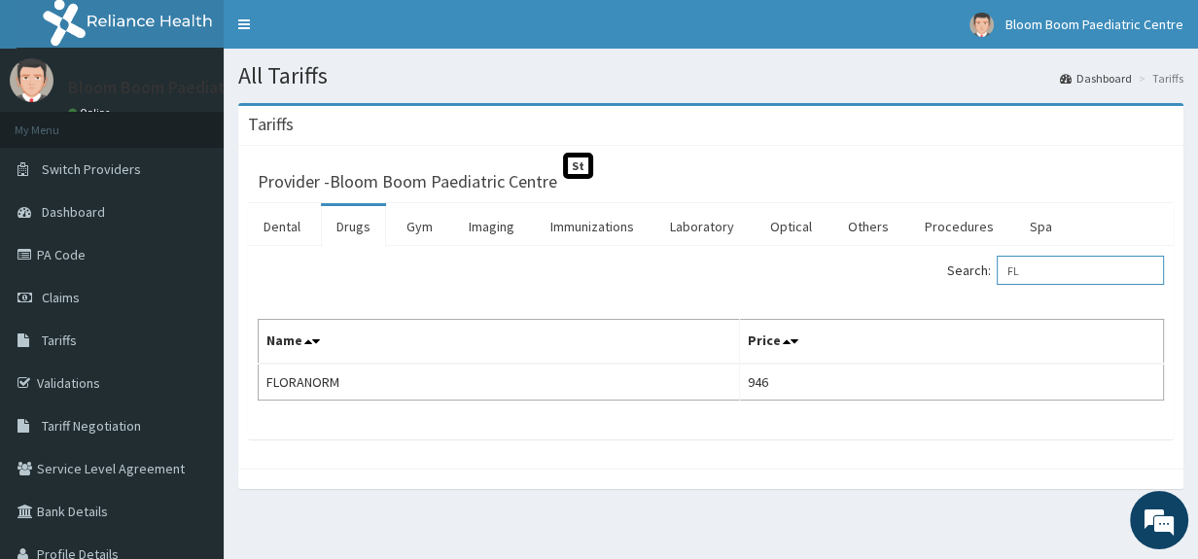
type input "F"
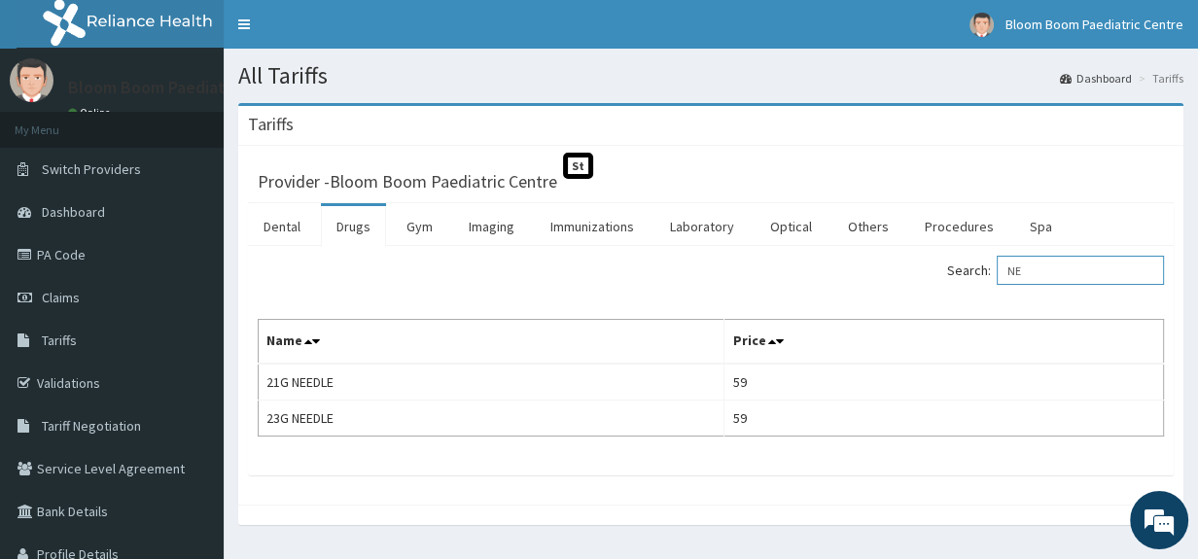
type input "N"
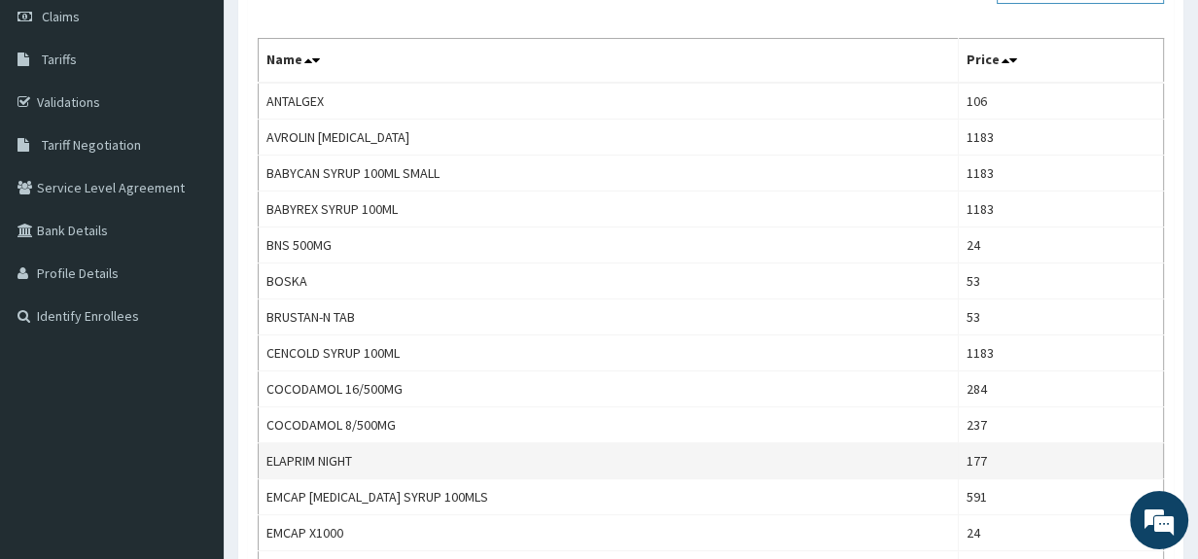
scroll to position [262, 0]
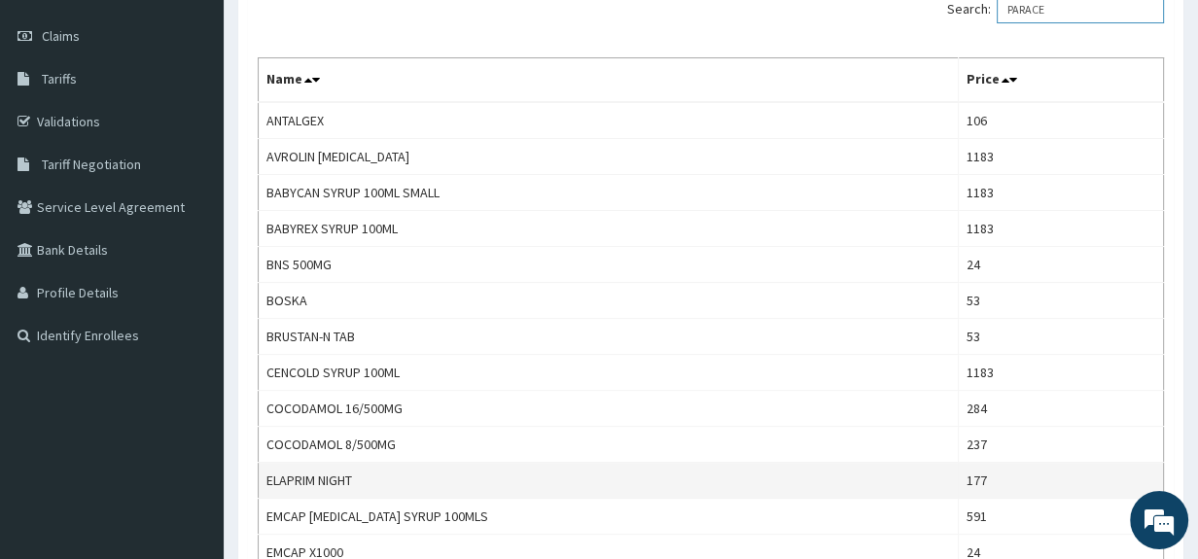
type input "PARACE"
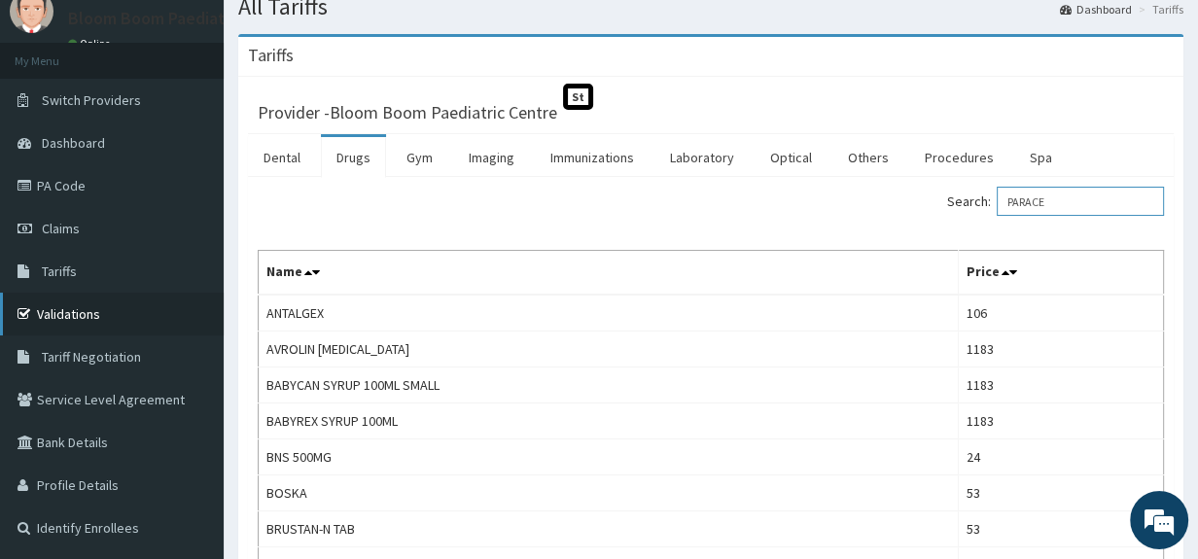
scroll to position [54, 0]
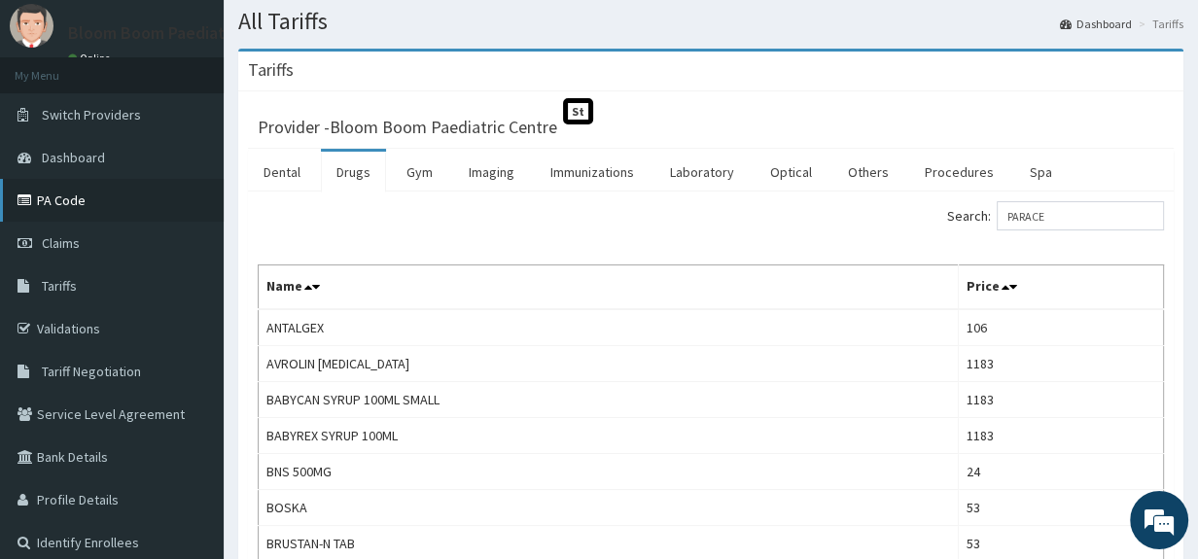
click at [78, 200] on link "PA Code" at bounding box center [112, 200] width 224 height 43
